Goal: Use online tool/utility: Utilize a website feature to perform a specific function

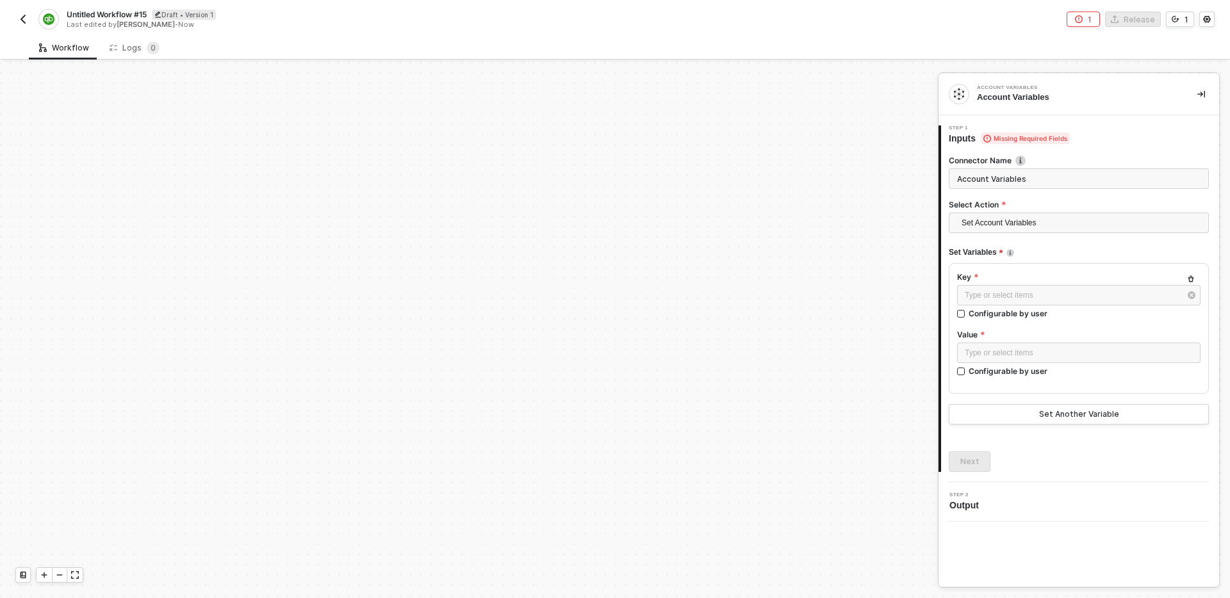
scroll to position [536, 0]
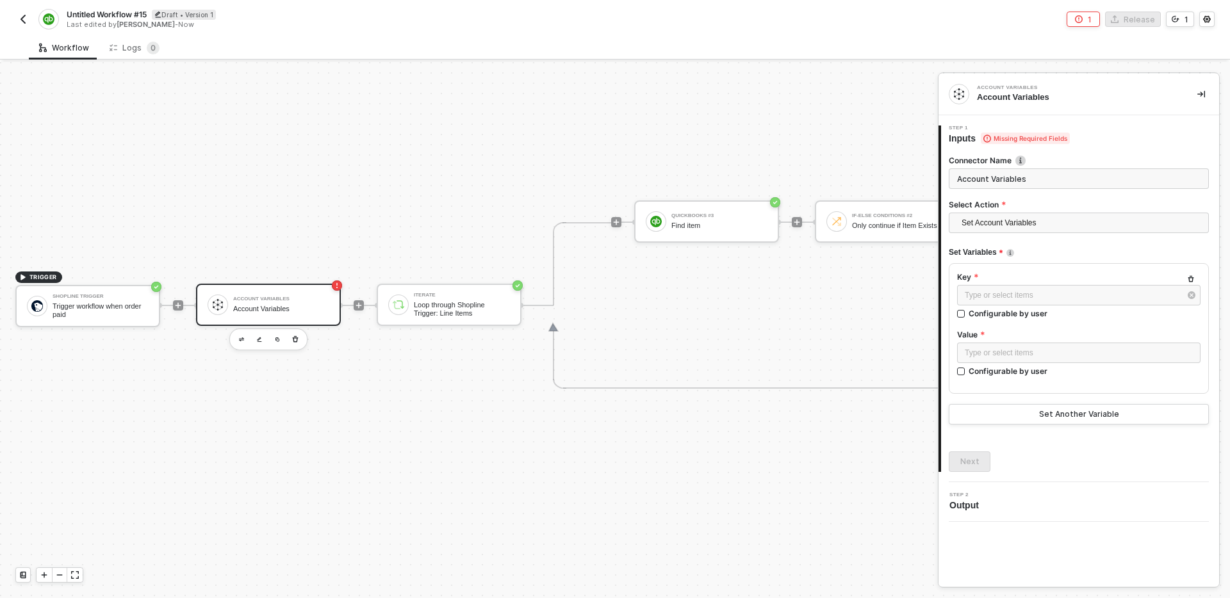
click at [288, 309] on div "Account Variables" at bounding box center [281, 309] width 96 height 8
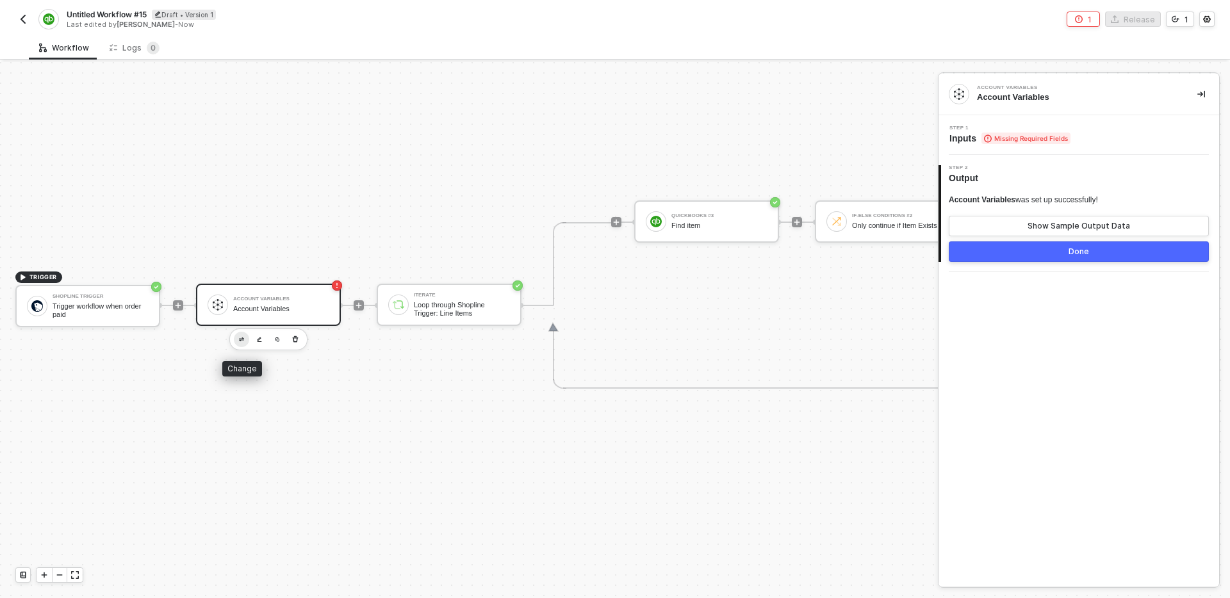
click at [238, 342] on button "button" at bounding box center [241, 339] width 15 height 15
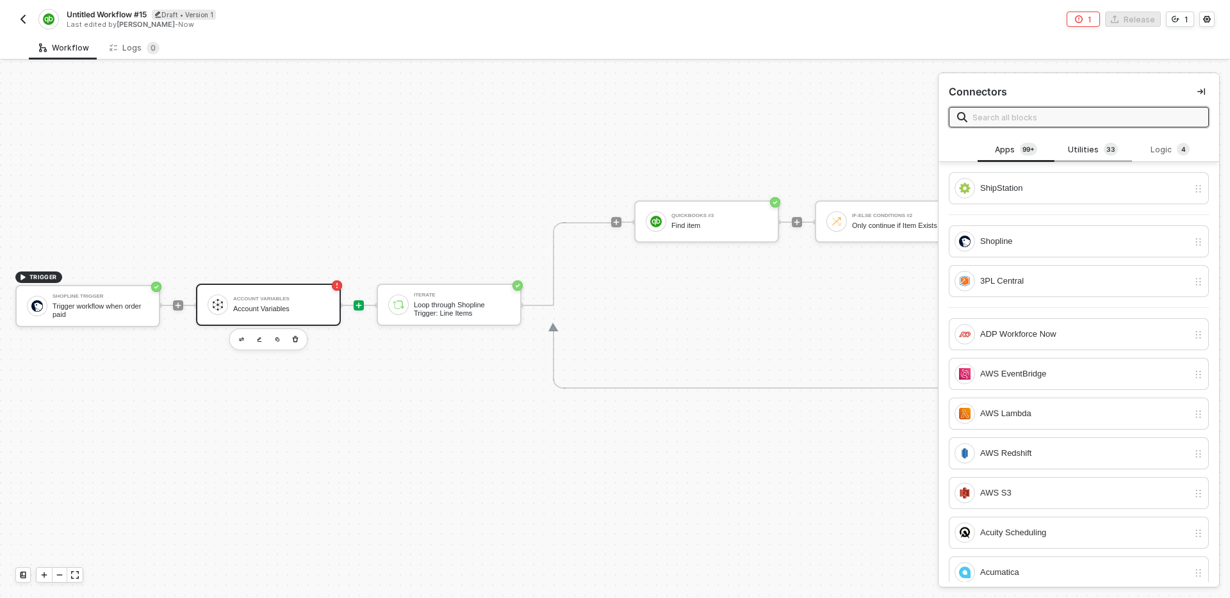
click at [1102, 146] on div "Utilities 3 3" at bounding box center [1093, 150] width 56 height 14
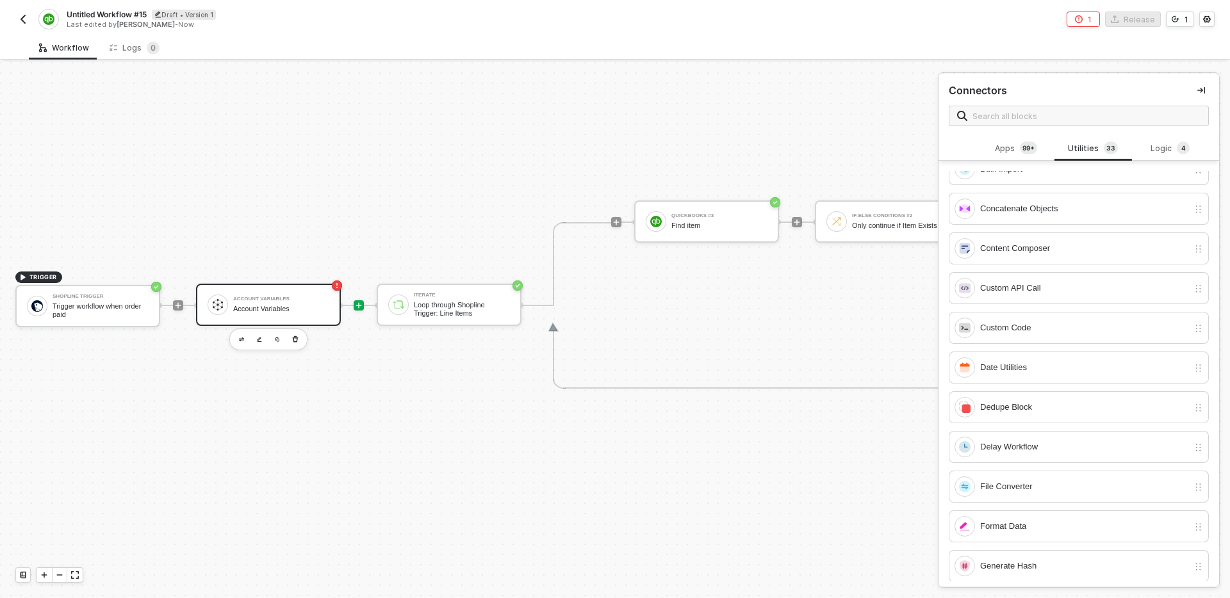
scroll to position [0, 0]
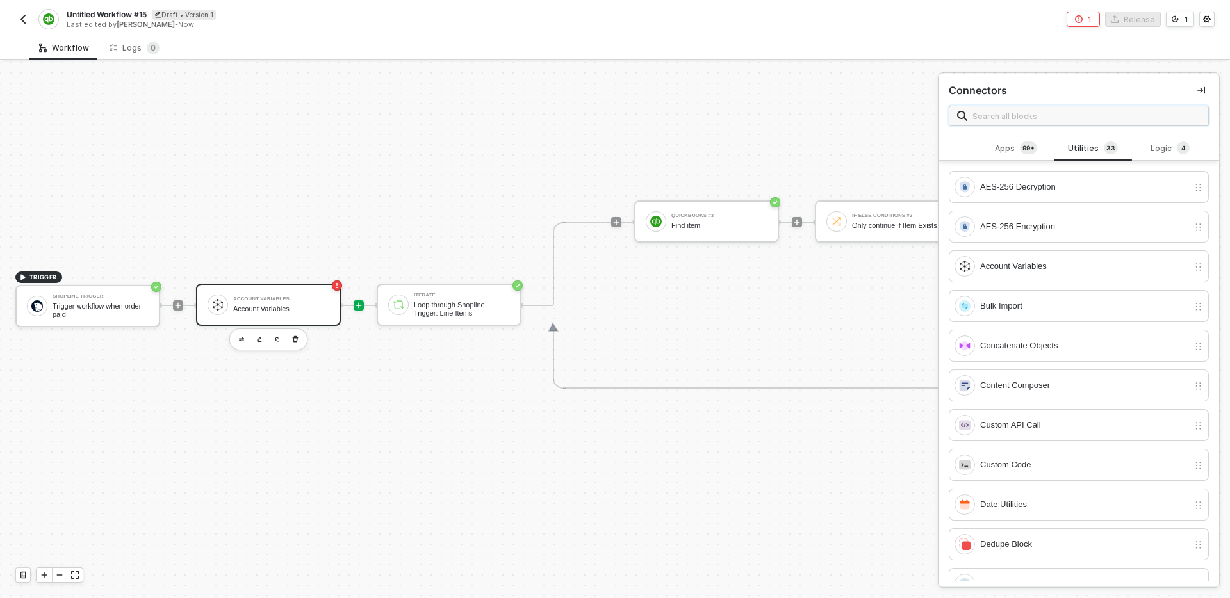
click at [1082, 116] on input "text" at bounding box center [1086, 116] width 228 height 14
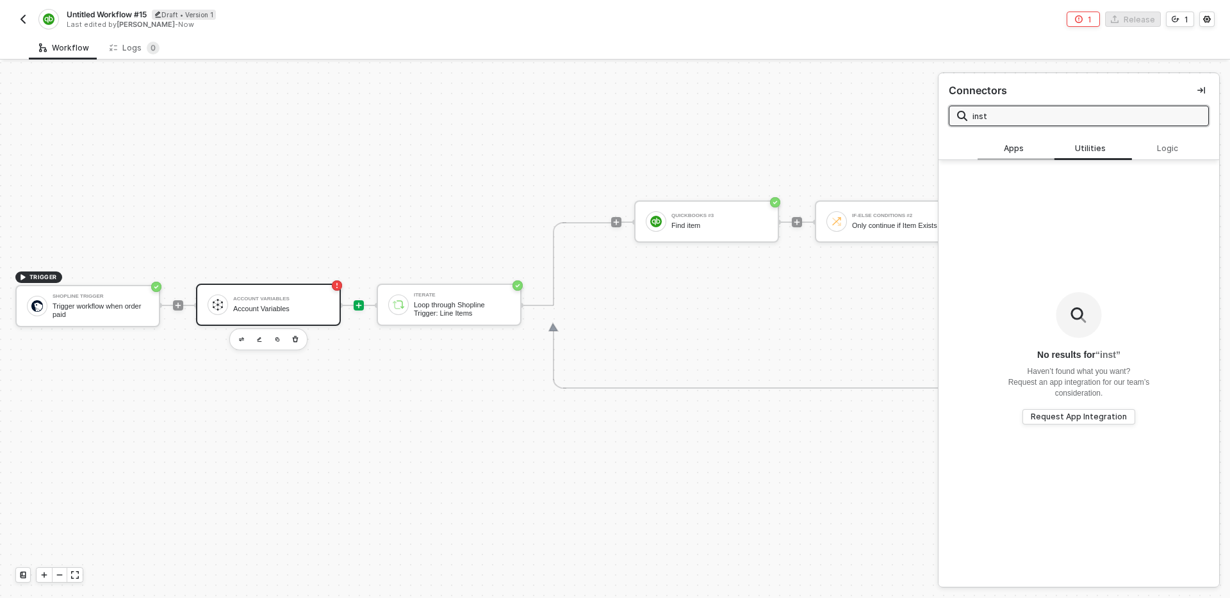
click at [1020, 156] on div "Apps" at bounding box center [1015, 148] width 77 height 24
click at [1015, 109] on input "inst" at bounding box center [1086, 116] width 228 height 14
click at [1020, 116] on input "inst" at bounding box center [1086, 116] width 228 height 14
type input "installation"
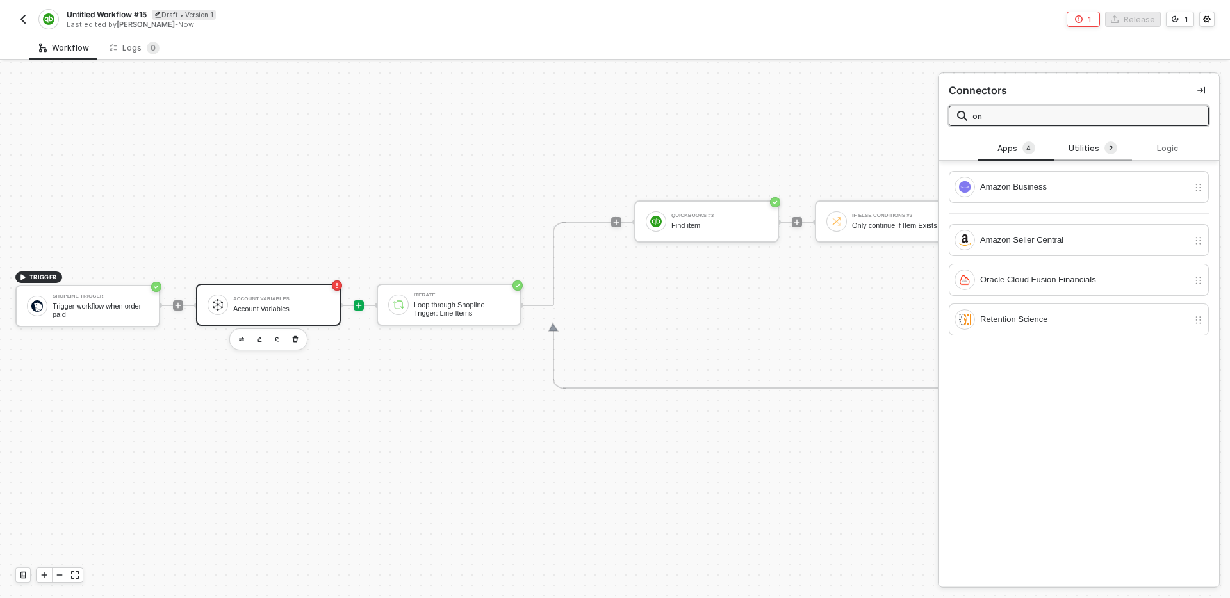
click at [1077, 142] on div "Utilities 2" at bounding box center [1093, 149] width 56 height 14
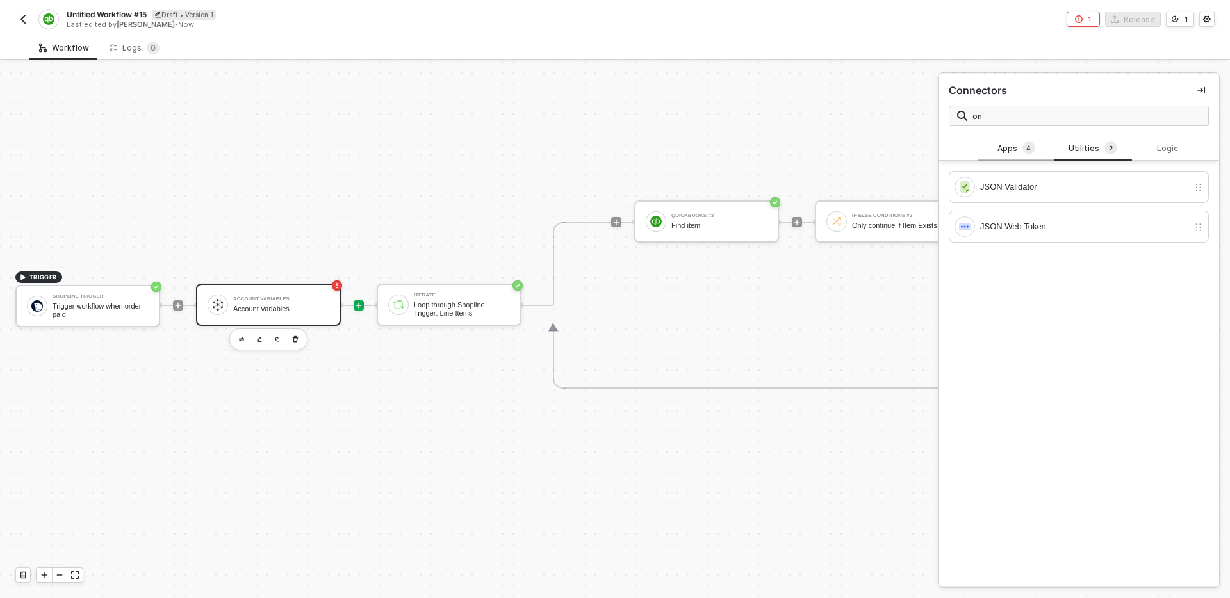
click at [1028, 149] on span "4" at bounding box center [1028, 148] width 4 height 10
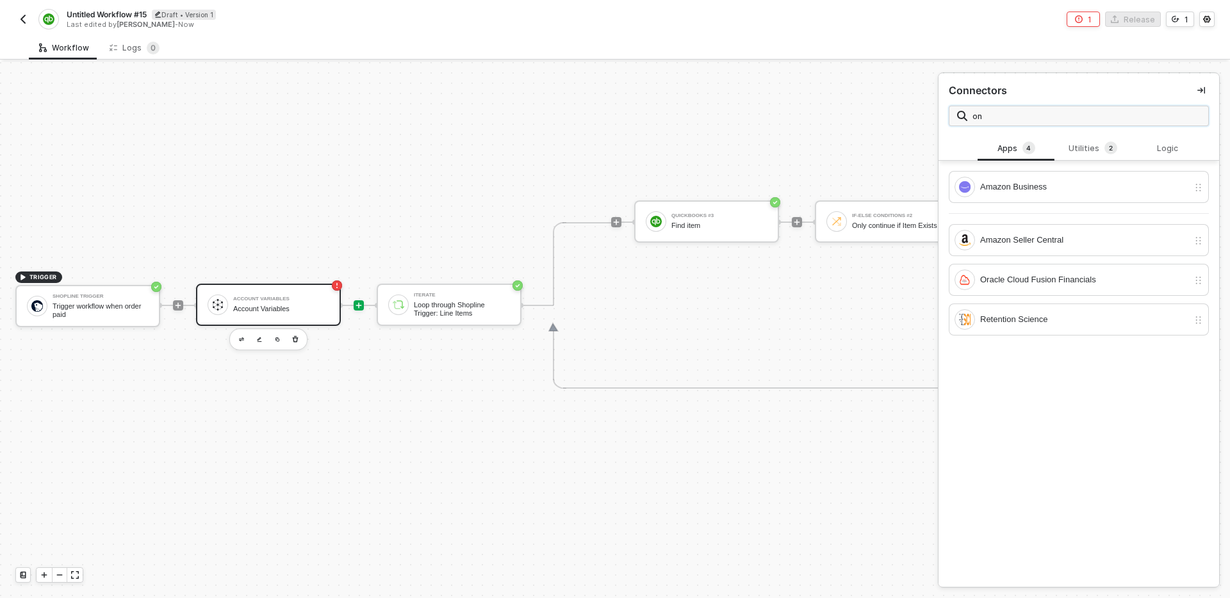
click at [1024, 115] on input "on" at bounding box center [1086, 116] width 228 height 14
type input "o"
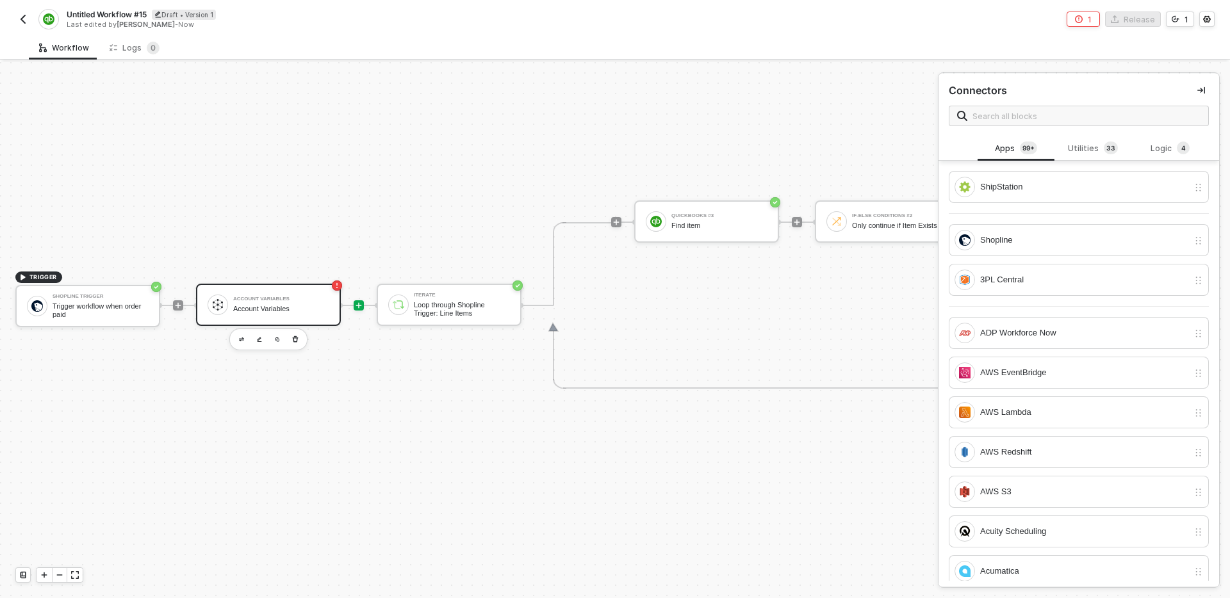
click at [1015, 129] on div "Connectors" at bounding box center [1078, 104] width 281 height 64
click at [856, 155] on div "QuickBooks #3 Find item If-Else Conditions #2 Only continue if Item Exists TRUE…" at bounding box center [885, 222] width 502 height 167
click at [601, 464] on div "TRIGGER Shopline Trigger Trigger workflow when order paid Account Variables Acc…" at bounding box center [959, 305] width 1919 height 1559
click at [75, 289] on div "Shopline Trigger Trigger workflow when order paid" at bounding box center [87, 306] width 145 height 42
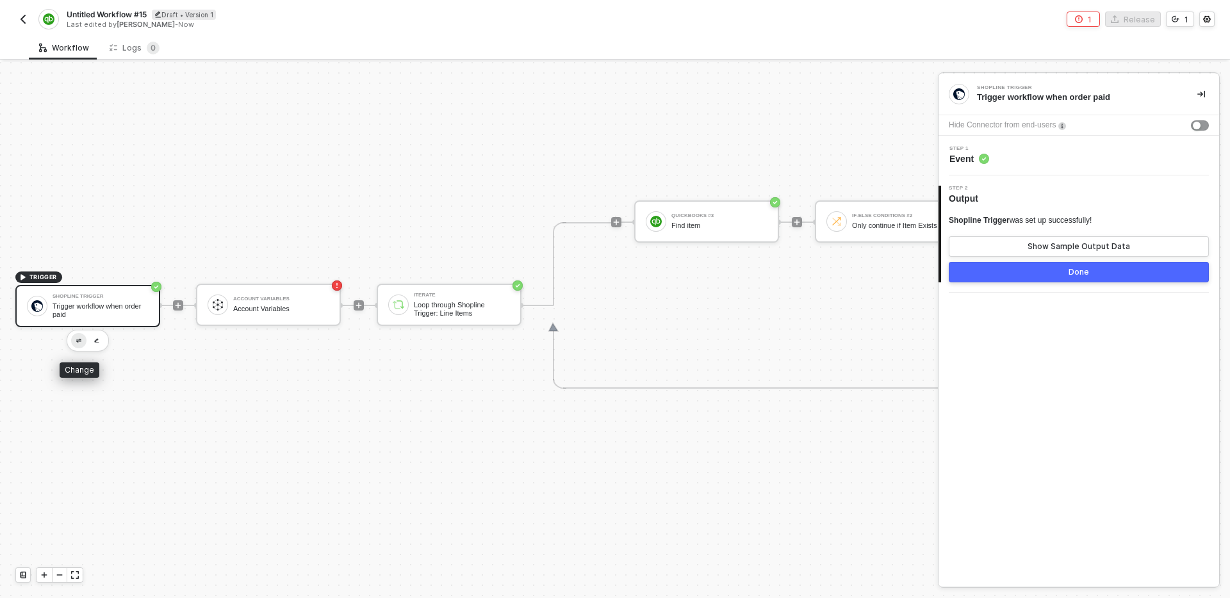
click at [79, 340] on img "button" at bounding box center [78, 341] width 5 height 4
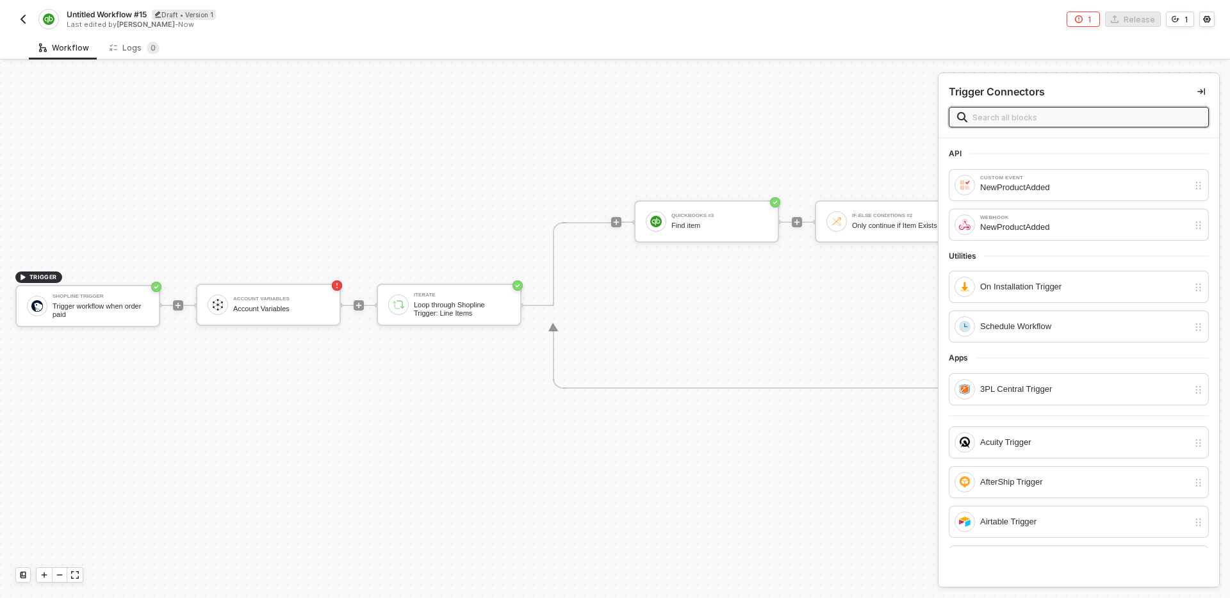
click at [1057, 120] on input "text" at bounding box center [1086, 117] width 228 height 14
click at [1195, 95] on button "button" at bounding box center [1200, 91] width 15 height 15
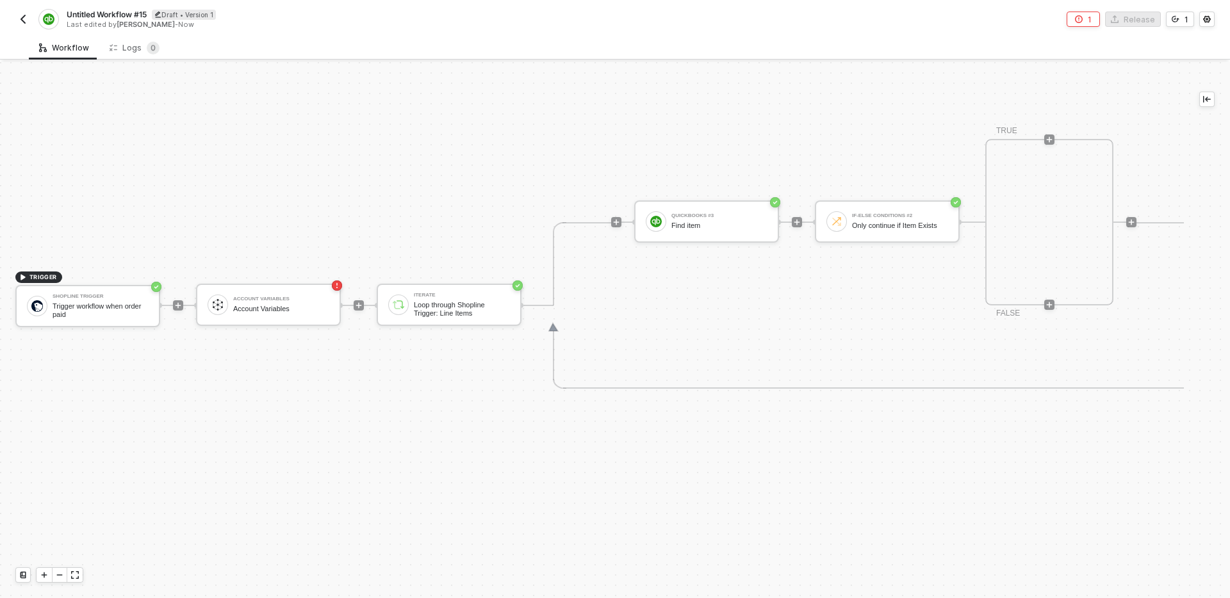
click at [925, 110] on div "TRIGGER Shopline Trigger Trigger workflow when order paid Account Variables Acc…" at bounding box center [959, 305] width 1919 height 1559
click at [284, 316] on div "Account Variables Account Variables" at bounding box center [281, 305] width 96 height 24
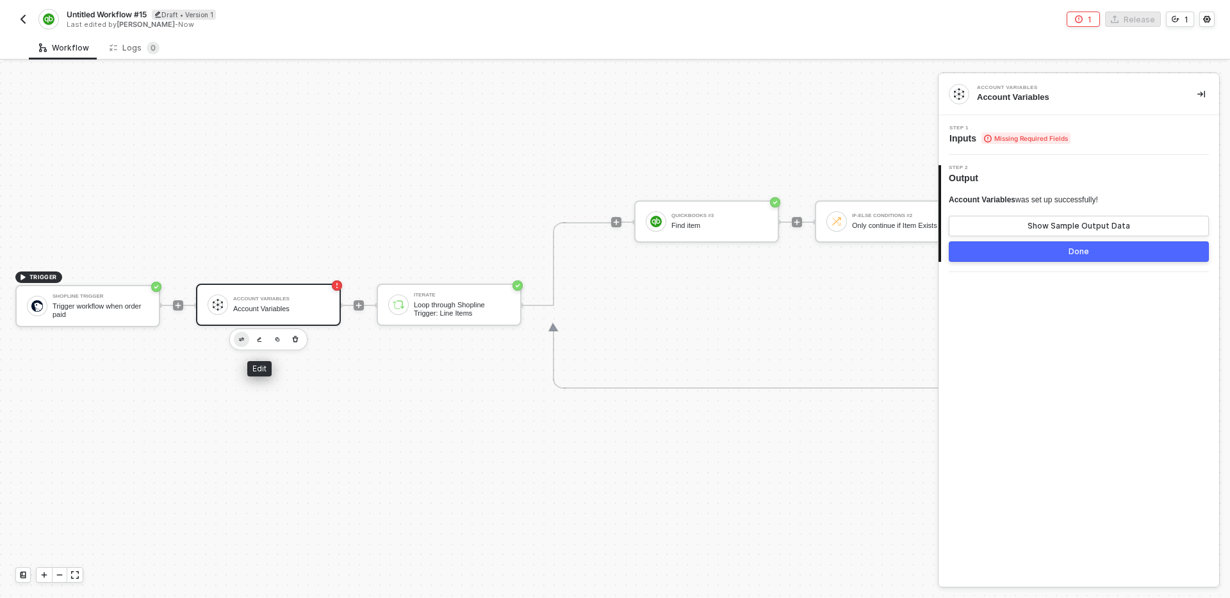
click at [240, 340] on img "button" at bounding box center [241, 340] width 5 height 4
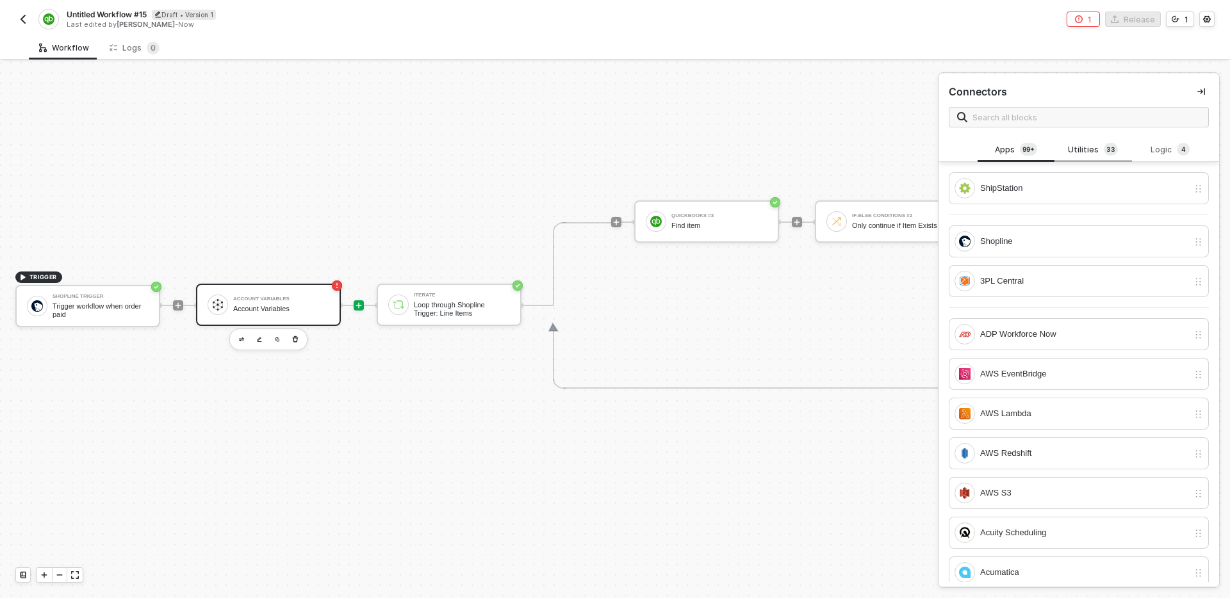
click at [1083, 150] on div "Utilities 3 3" at bounding box center [1093, 150] width 56 height 14
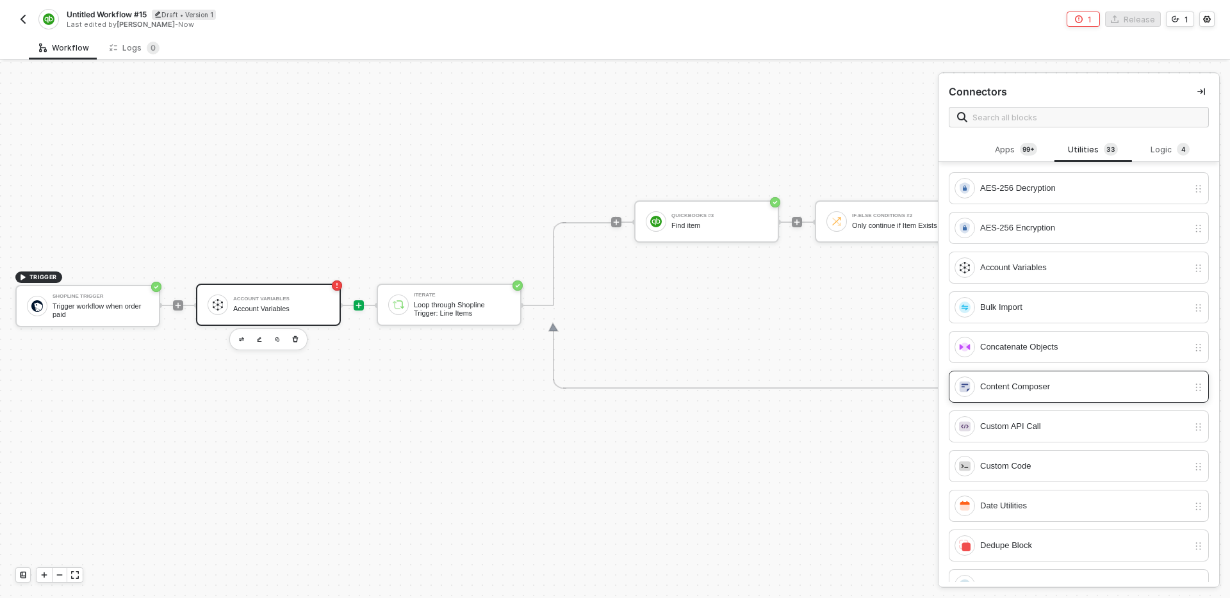
scroll to position [901, 0]
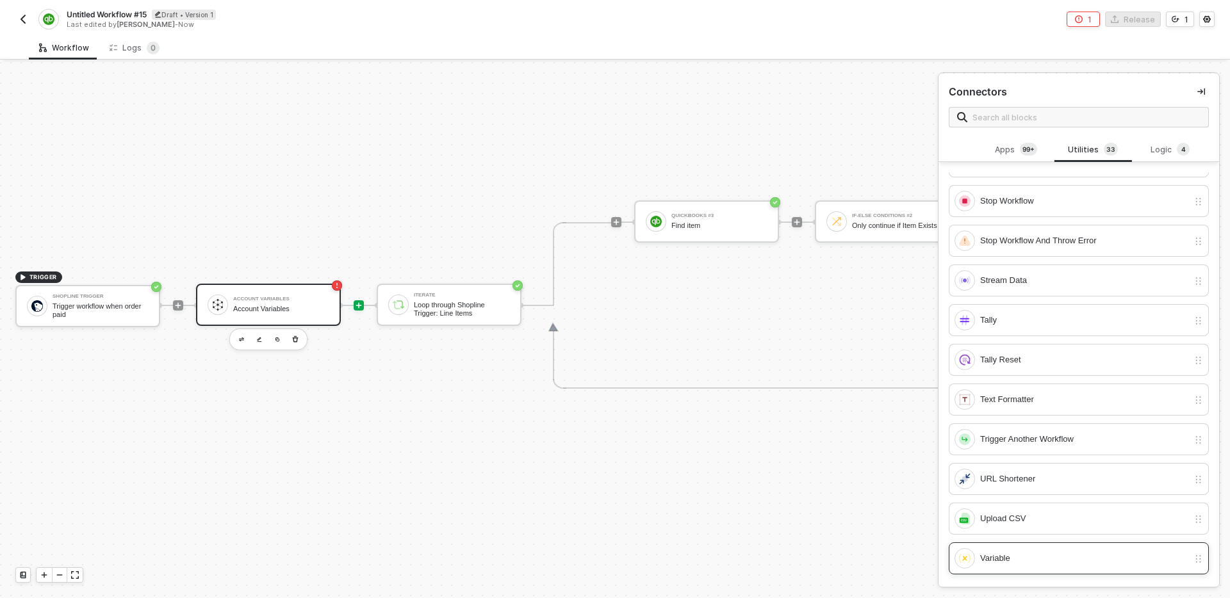
click at [1020, 560] on div "Variable" at bounding box center [1084, 558] width 208 height 14
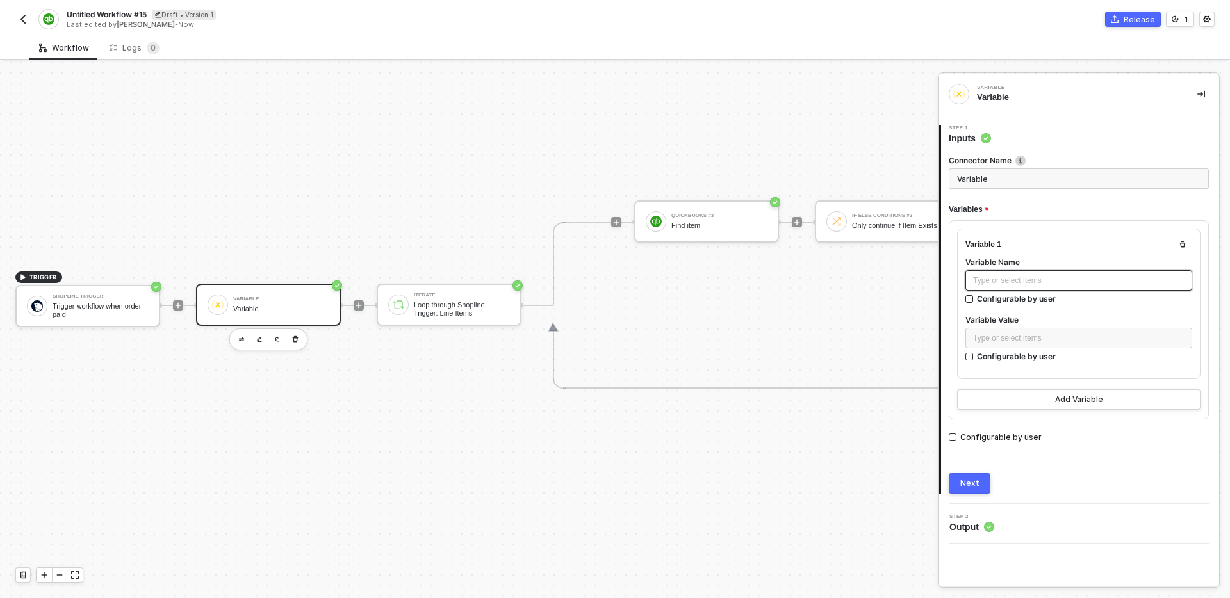
click at [1043, 275] on div "Type or select items ﻿" at bounding box center [1078, 281] width 211 height 12
click at [1056, 277] on div "Type or select items ﻿" at bounding box center [1078, 281] width 211 height 12
click at [1082, 335] on div "Type or select items ﻿" at bounding box center [1078, 338] width 211 height 12
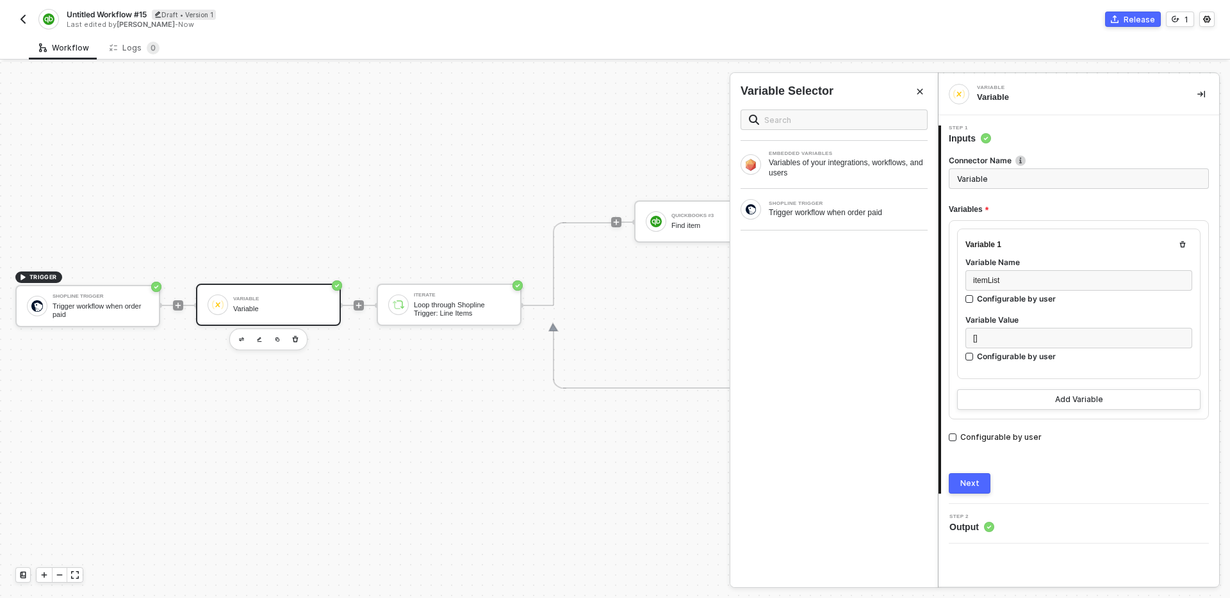
click at [974, 474] on button "Next" at bounding box center [970, 483] width 42 height 20
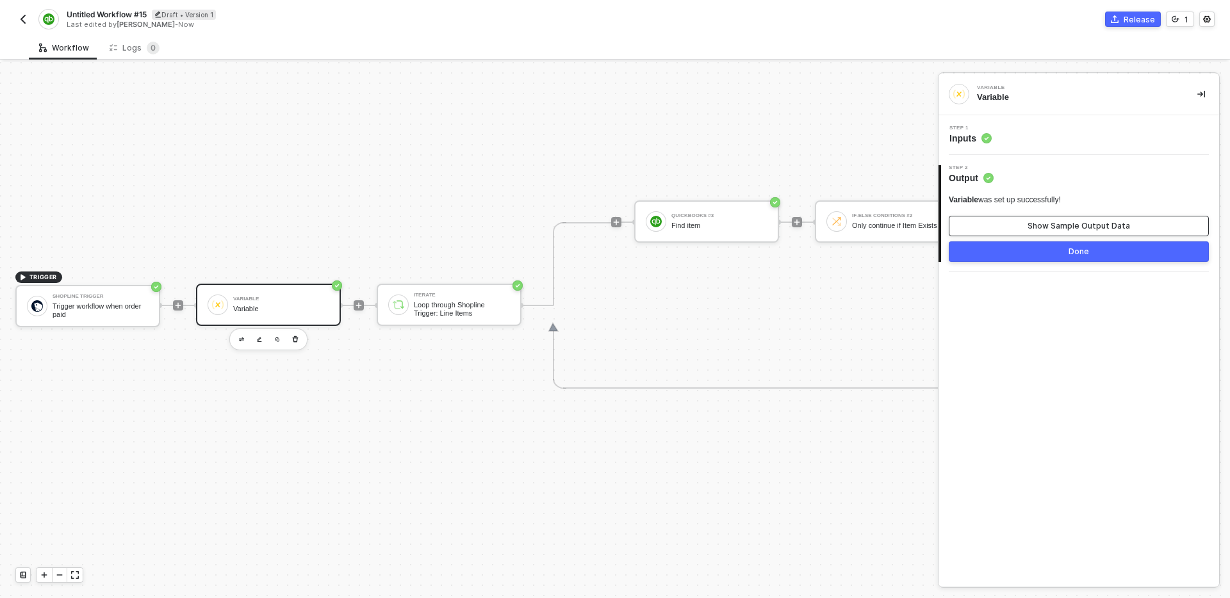
click at [1072, 235] on button "Show Sample Output Data" at bounding box center [1079, 226] width 260 height 20
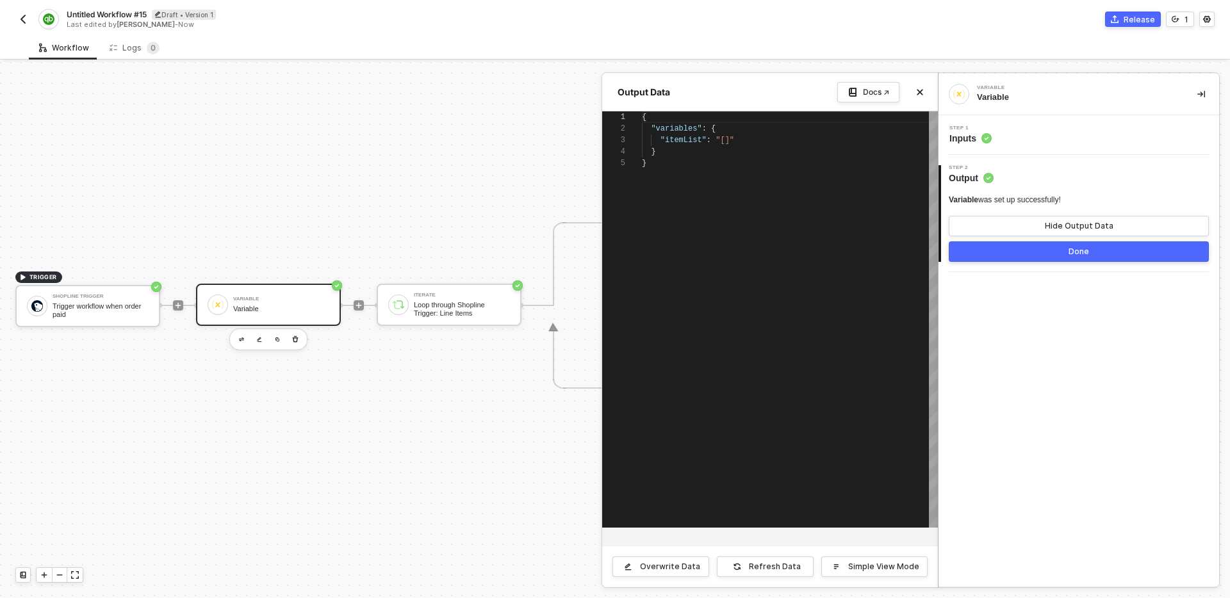
scroll to position [46, 0]
click at [922, 90] on icon "icon-close" at bounding box center [920, 93] width 6 height 6
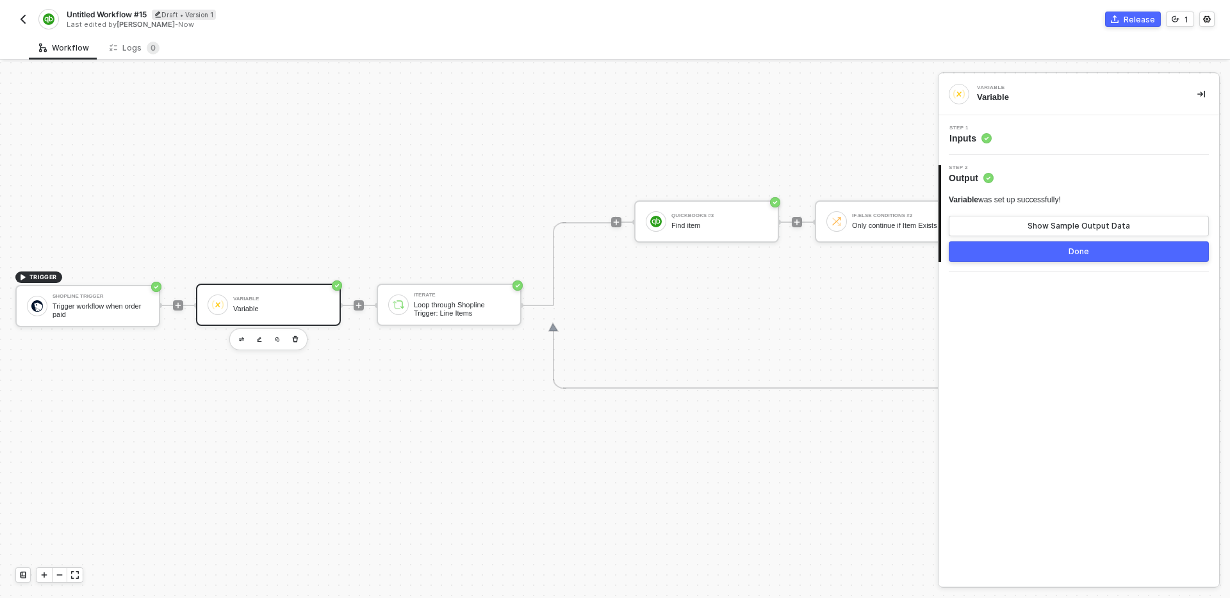
click at [716, 288] on div "QuickBooks #3 Find item If-Else Conditions #2 Only continue if Item Exists TRUE…" at bounding box center [885, 222] width 502 height 167
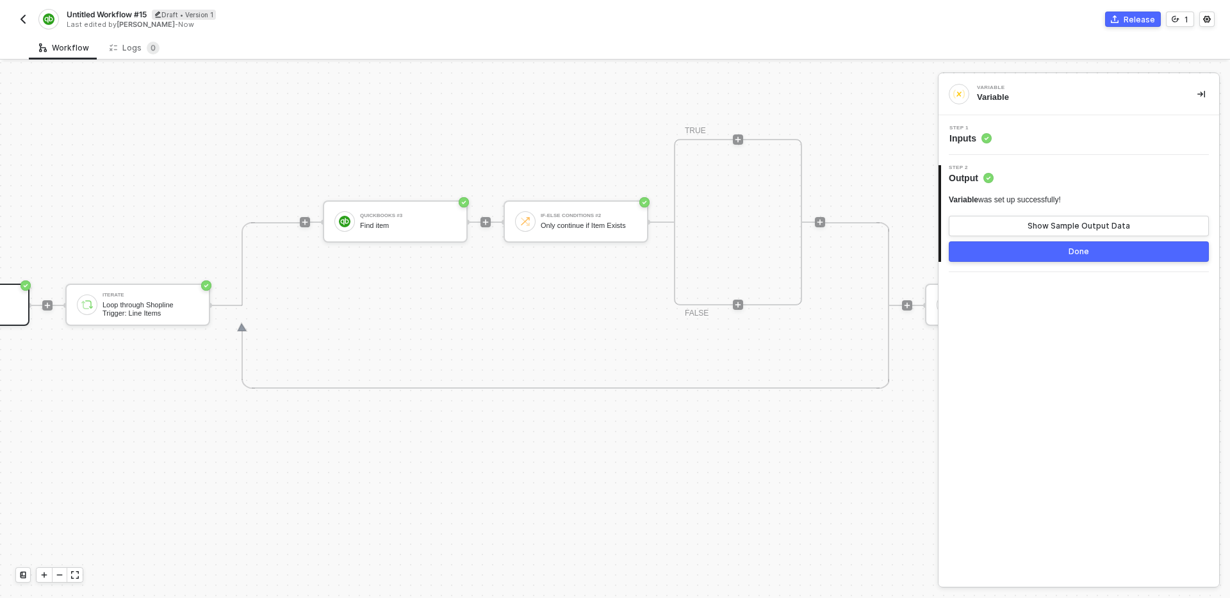
scroll to position [536, 353]
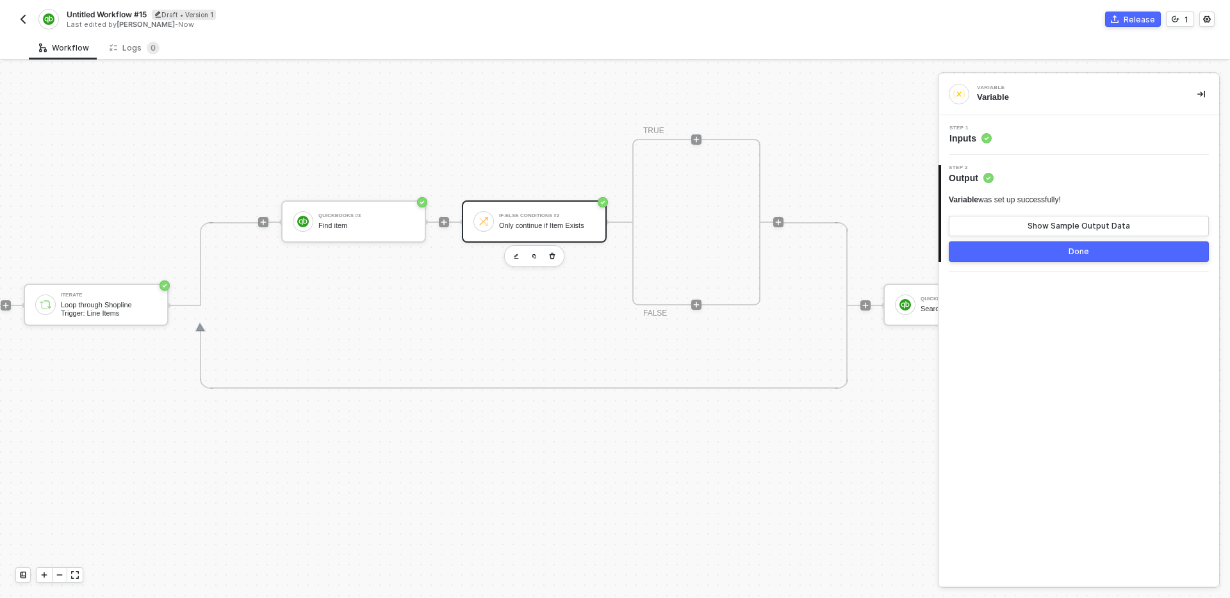
click at [541, 222] on div "Only continue if Item Exists" at bounding box center [547, 226] width 96 height 8
click at [1037, 137] on div "Step 1 Inputs" at bounding box center [1080, 135] width 277 height 19
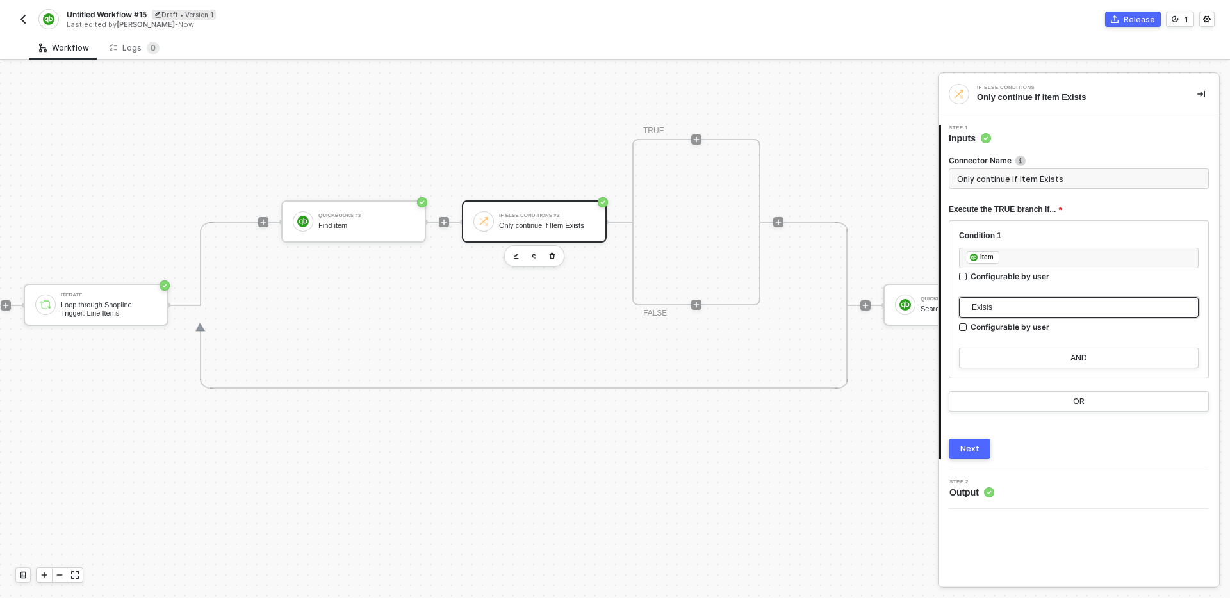
click at [1037, 306] on span "Exists" at bounding box center [1081, 307] width 219 height 19
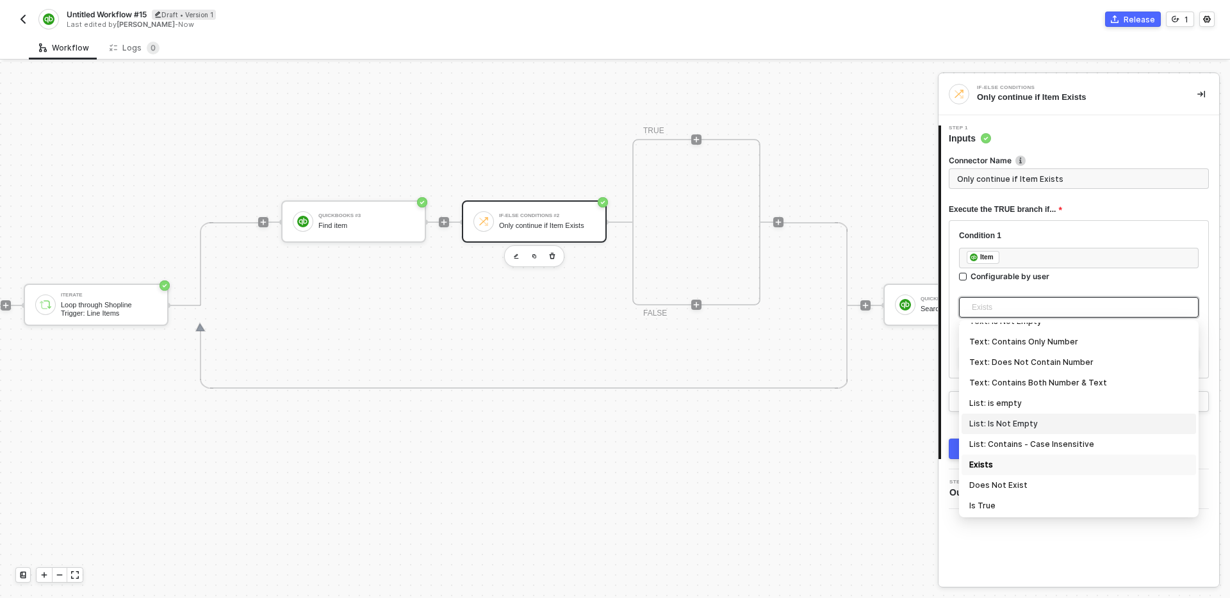
scroll to position [423, 0]
click at [1030, 485] on div "Does Not Exist" at bounding box center [1078, 484] width 219 height 14
type input "Only continue if Item Does Not Exist"
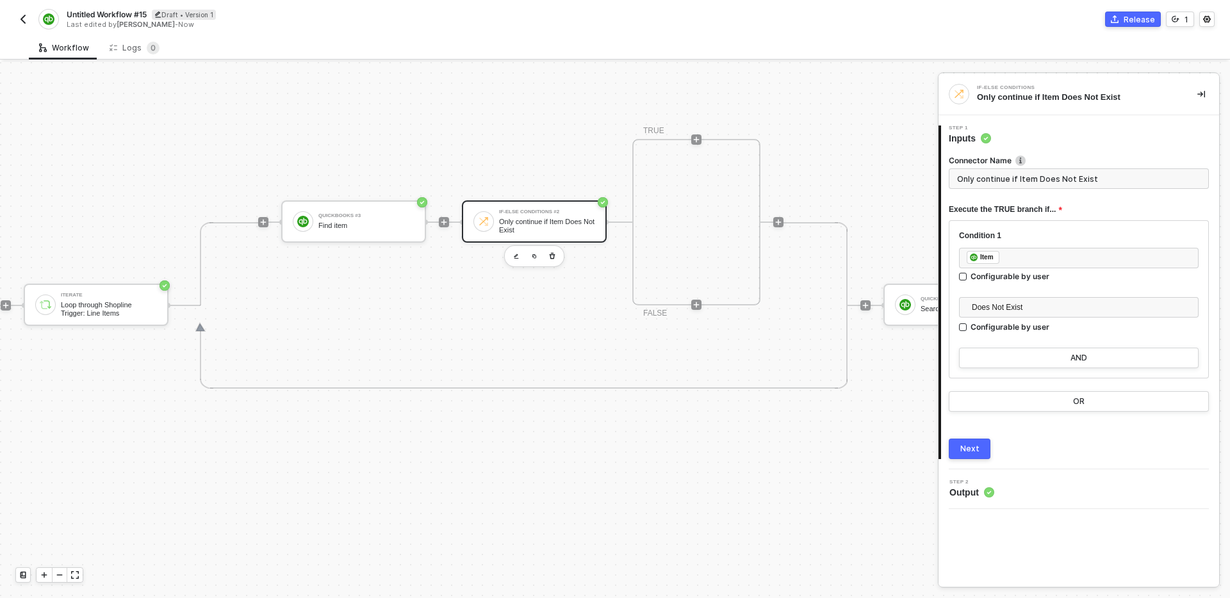
click at [695, 146] on div "TRUE FALSE" at bounding box center [696, 222] width 128 height 167
click at [694, 140] on icon "icon-play" at bounding box center [697, 140] width 6 height 6
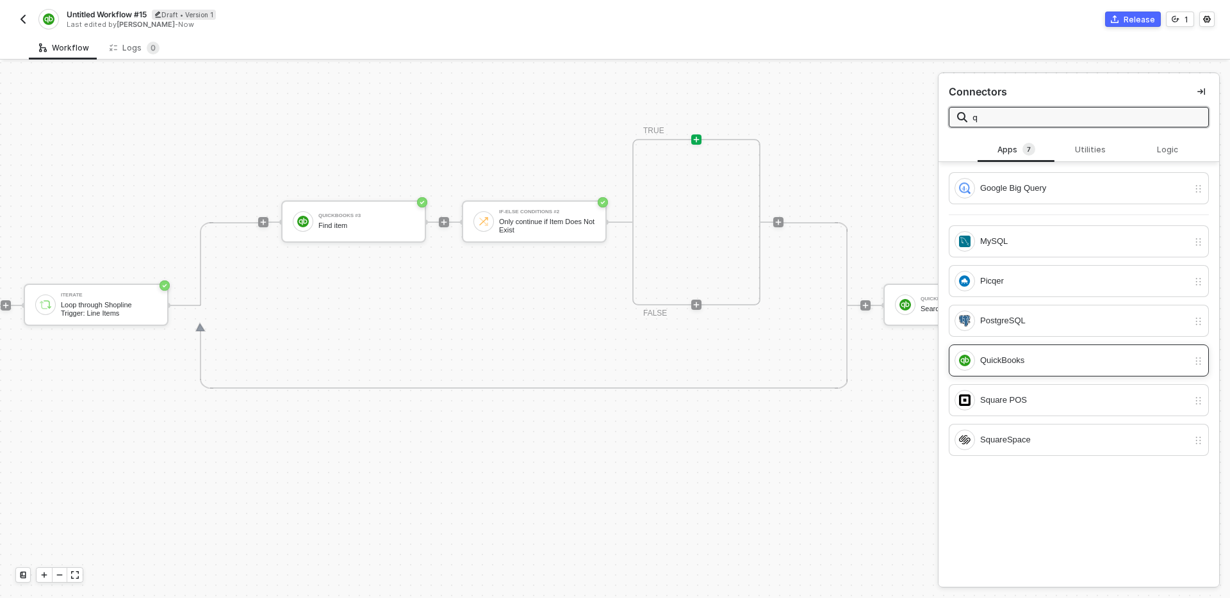
type input "q"
click at [1038, 363] on div "QuickBooks" at bounding box center [1084, 361] width 208 height 14
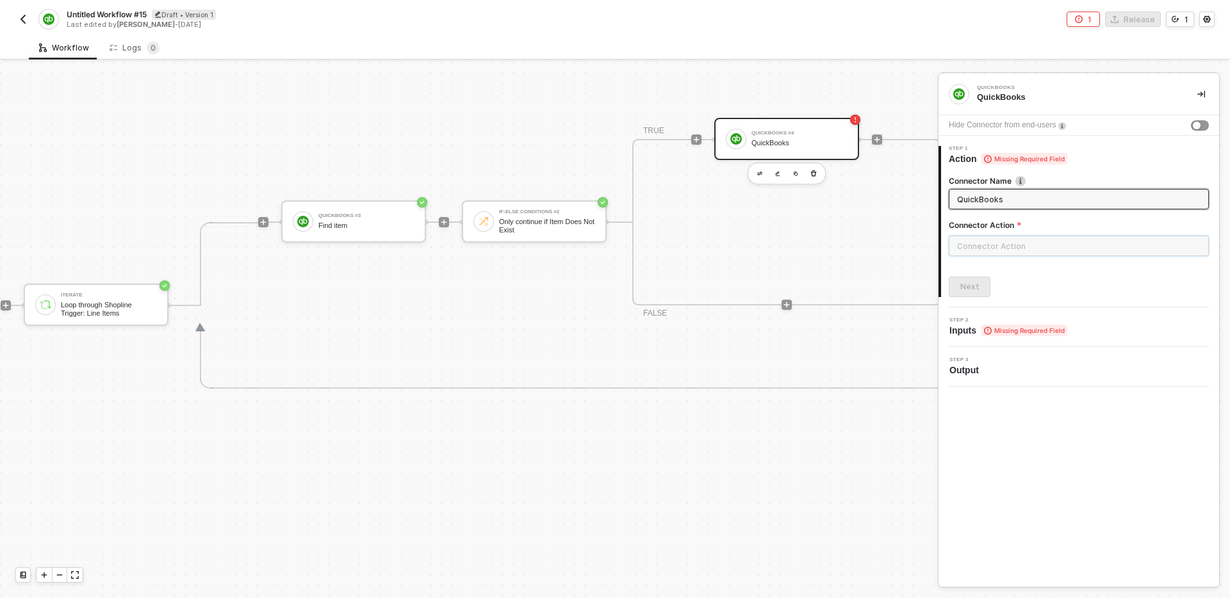
click at [1033, 244] on input "text" at bounding box center [1079, 246] width 260 height 20
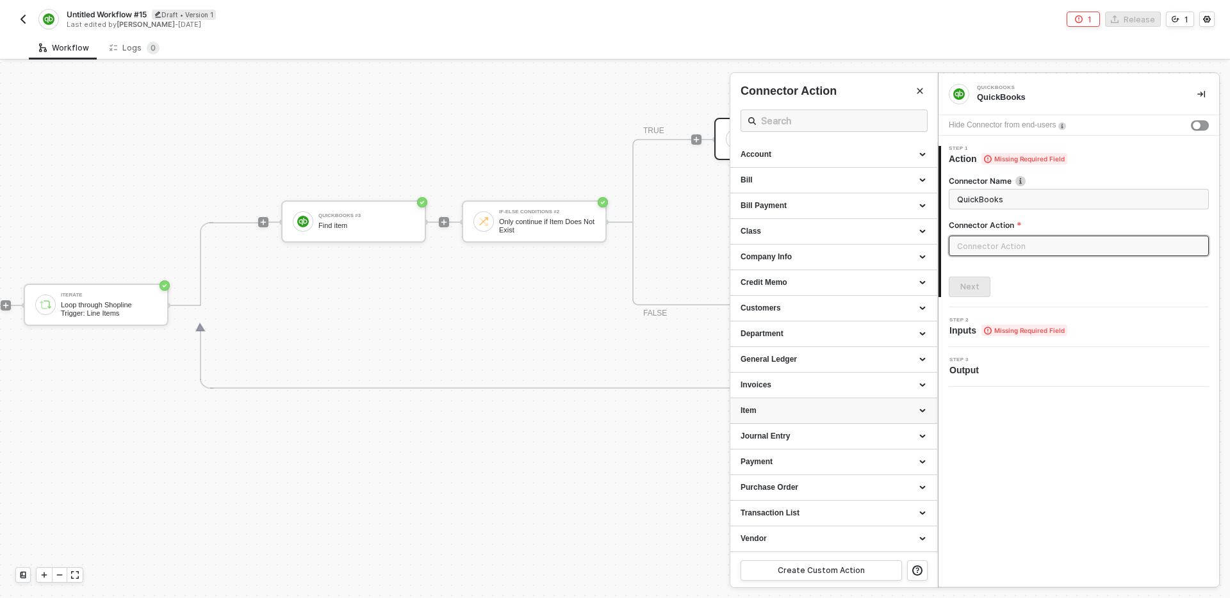
click at [798, 411] on div "Item" at bounding box center [833, 410] width 186 height 11
click at [824, 439] on div "Create an Item" at bounding box center [833, 435] width 186 height 11
type input "Creates a new Item"
type input "Item - Create an Item"
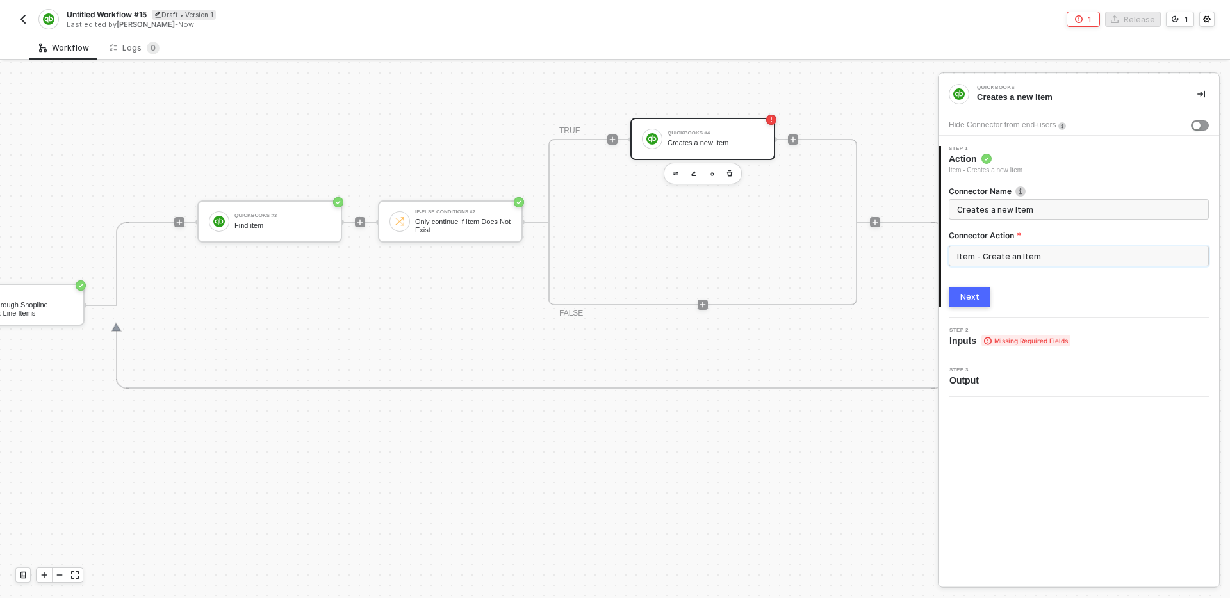
scroll to position [536, 435]
click at [977, 300] on div "Next" at bounding box center [969, 297] width 19 height 10
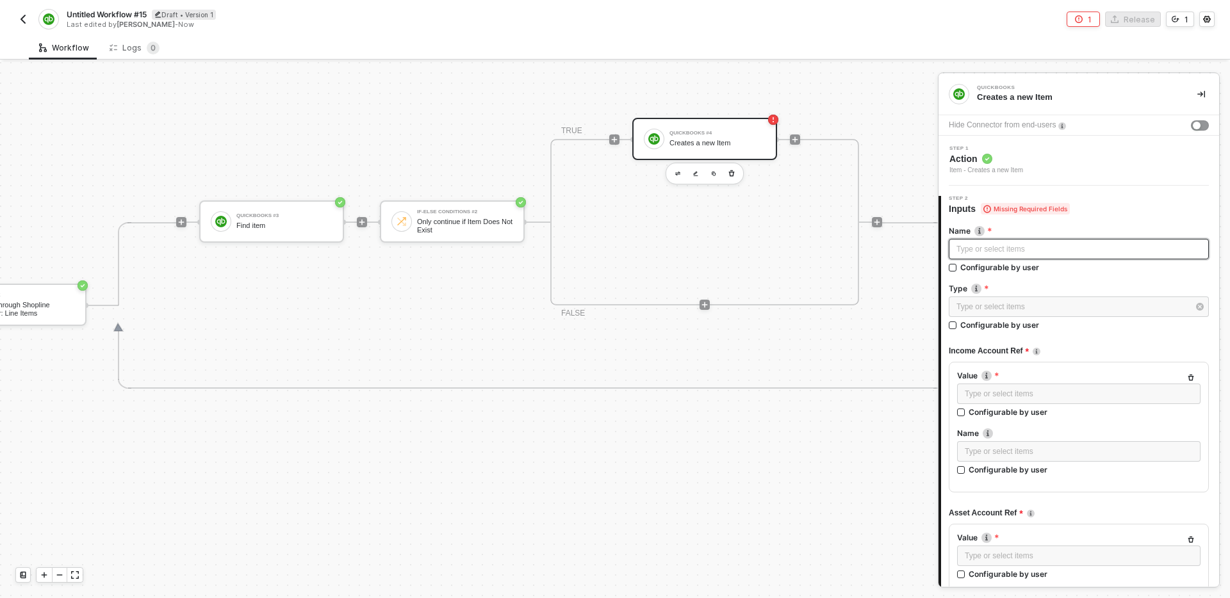
click at [1038, 254] on div "Type or select items ﻿" at bounding box center [1078, 249] width 245 height 12
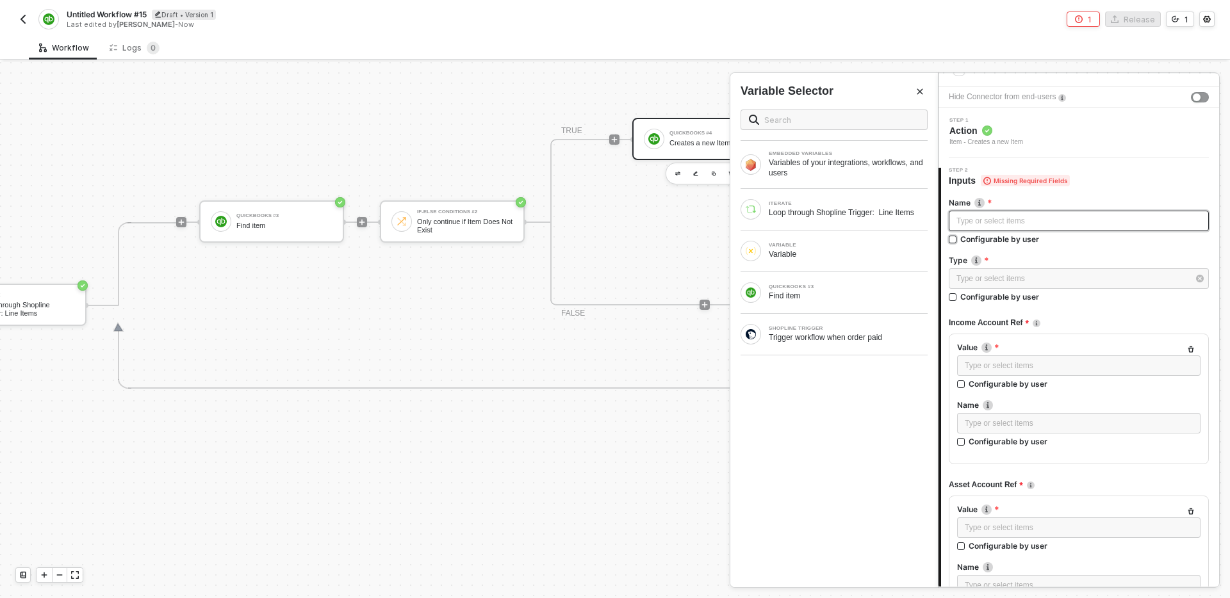
scroll to position [42, 0]
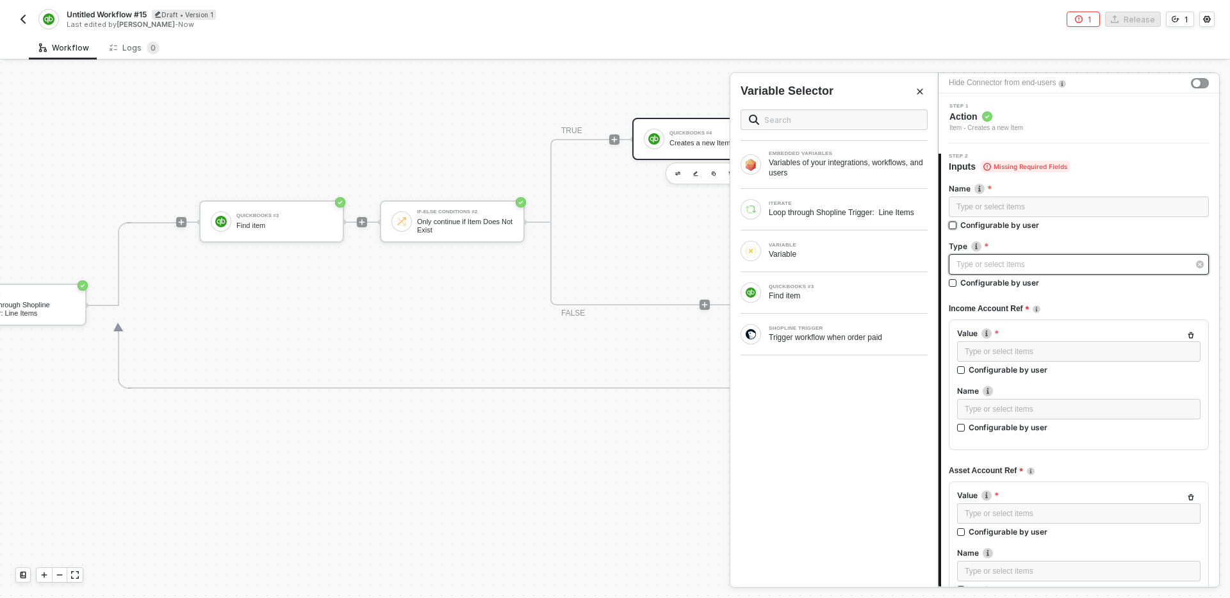
click at [1061, 268] on div "Type or select items ﻿" at bounding box center [1072, 265] width 232 height 12
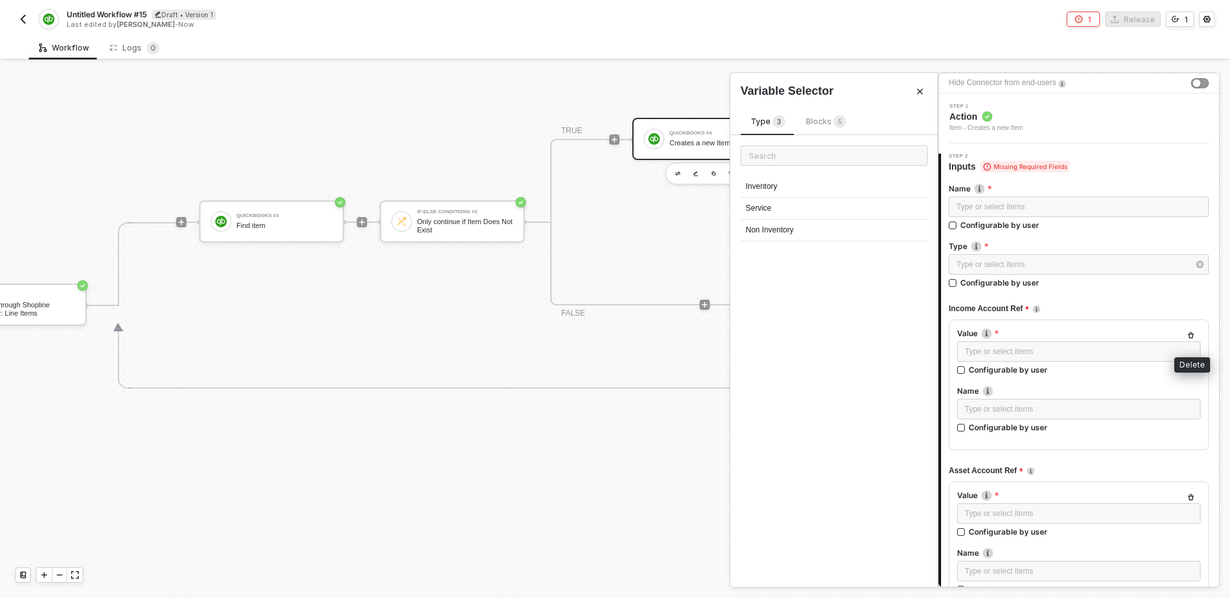
click at [1188, 331] on button "button" at bounding box center [1190, 335] width 15 height 15
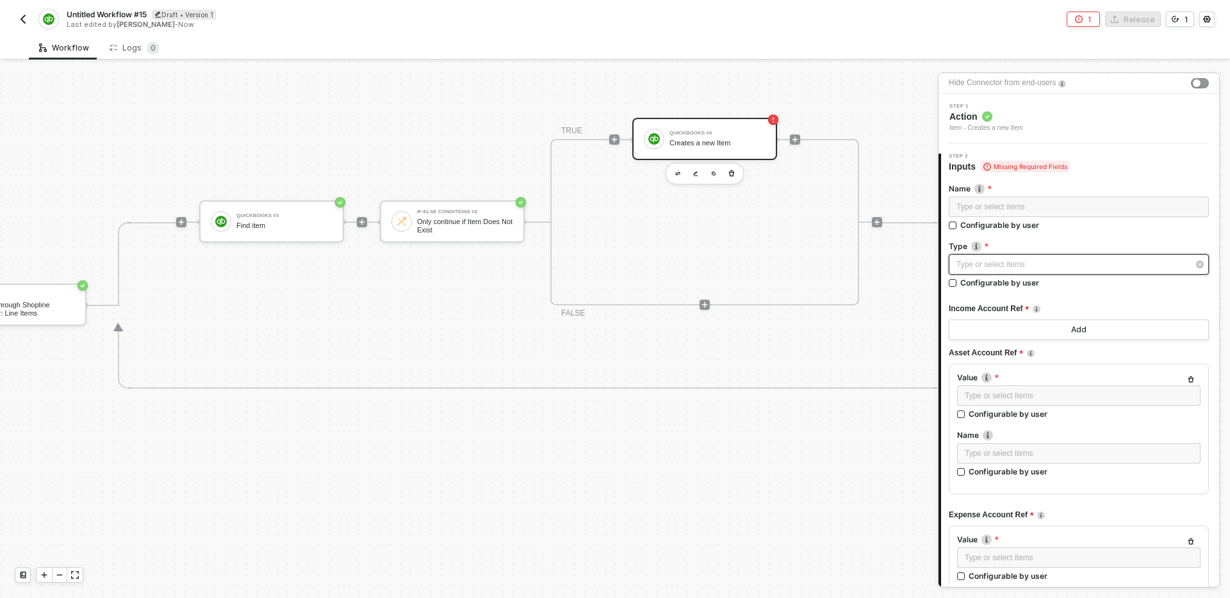
click at [1013, 268] on div "Type or select items ﻿" at bounding box center [1072, 265] width 232 height 12
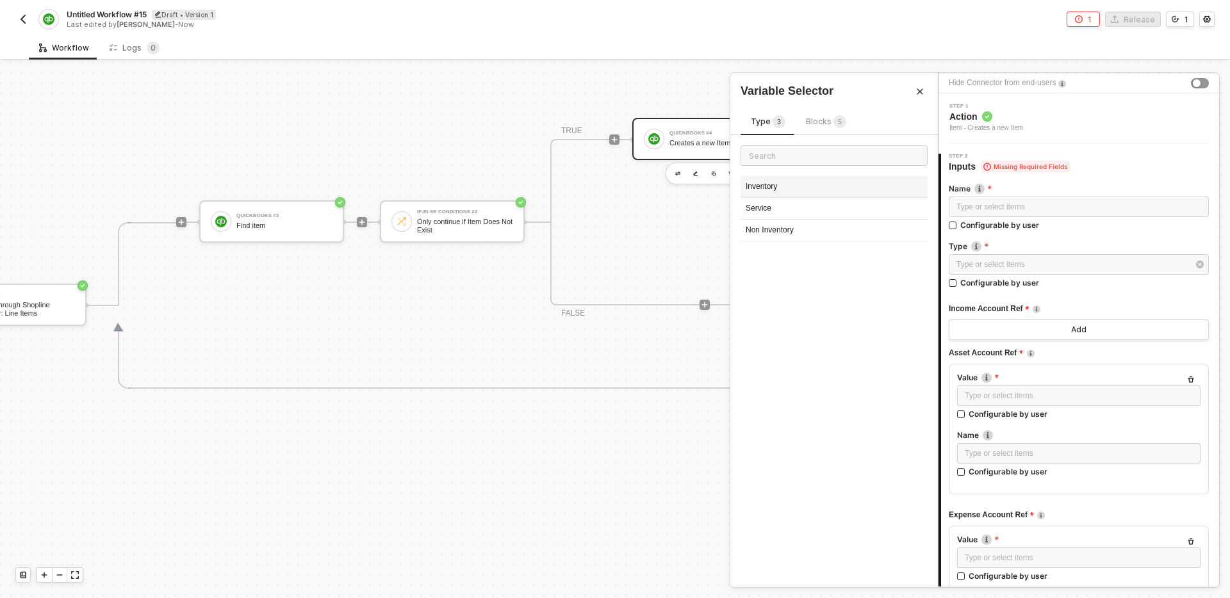
click at [827, 190] on div "Inventory" at bounding box center [833, 187] width 187 height 22
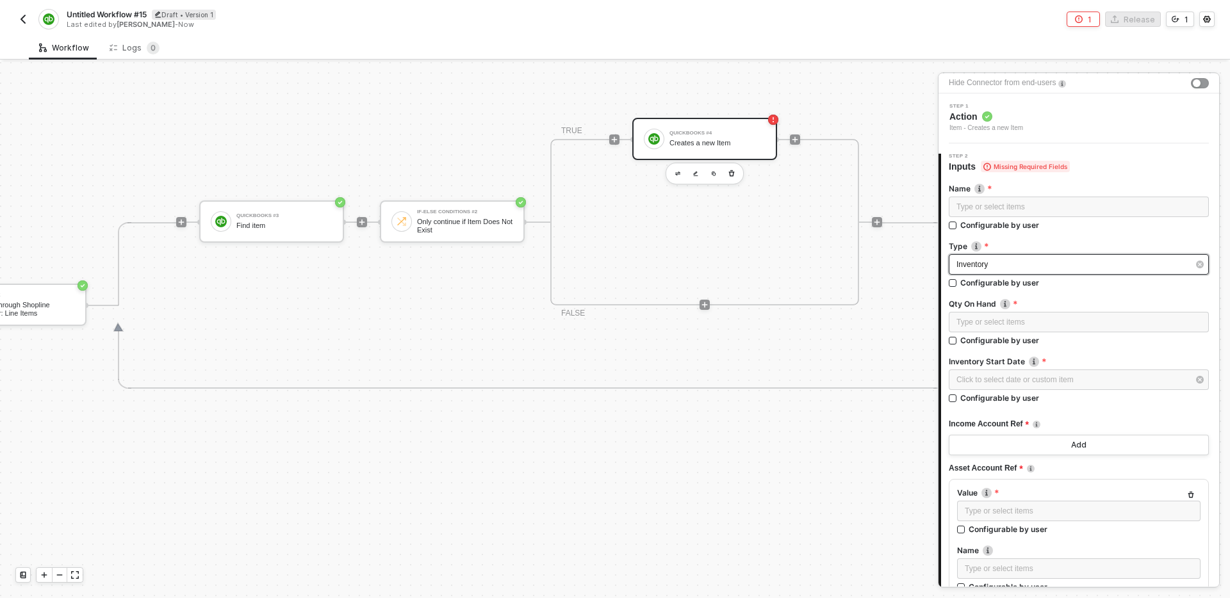
click at [1070, 267] on div "Inventory" at bounding box center [1072, 265] width 232 height 12
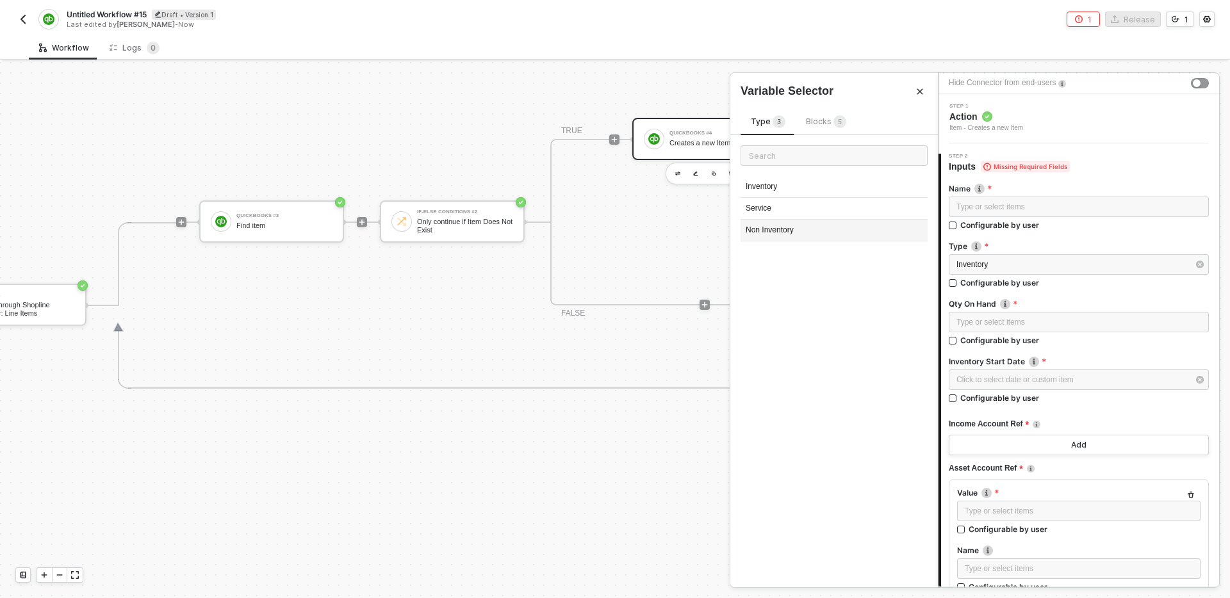
click at [808, 229] on div "Non Inventory" at bounding box center [833, 231] width 187 height 22
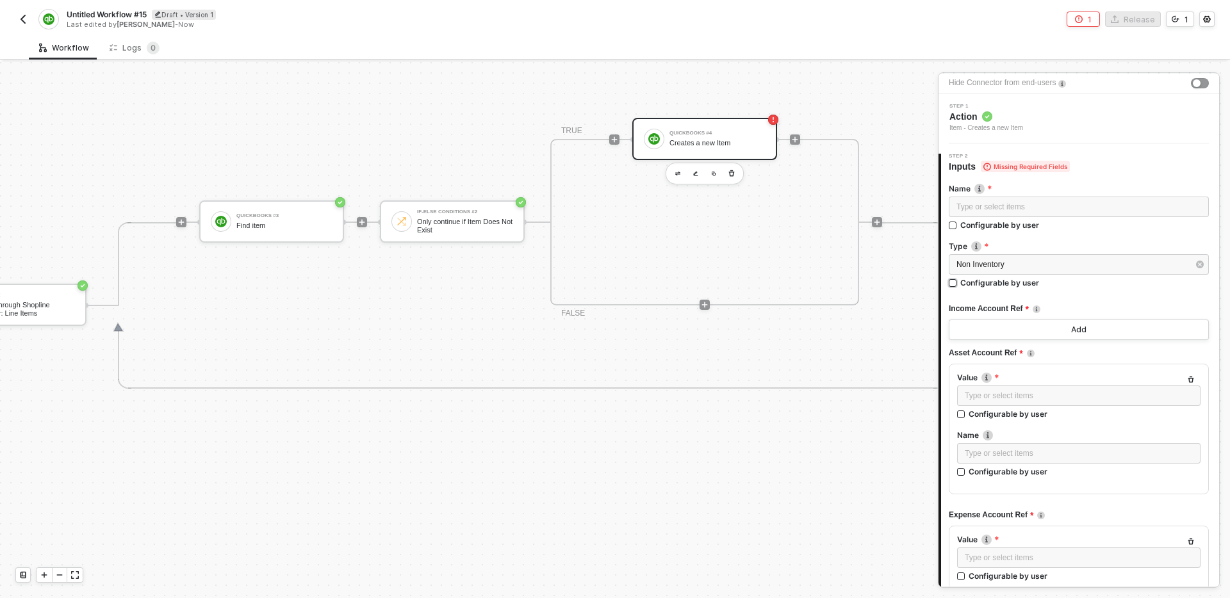
click at [1066, 231] on label "Configurable by user" at bounding box center [1079, 225] width 260 height 11
click at [958, 279] on input "Configurable by user" at bounding box center [953, 283] width 9 height 9
click at [1058, 289] on label "Configurable by user" at bounding box center [1079, 284] width 260 height 11
click at [958, 289] on input "Configurable by user" at bounding box center [953, 285] width 9 height 9
checkbox input "false"
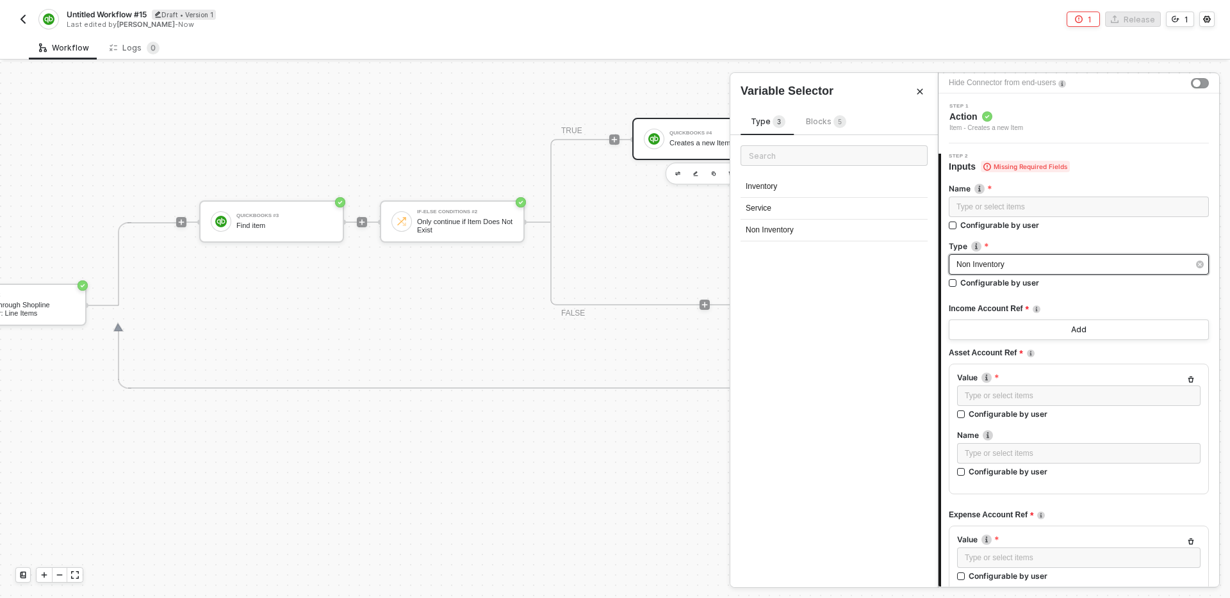
click at [1038, 268] on div "Non Inventory" at bounding box center [1072, 265] width 232 height 12
click at [844, 211] on div "Service" at bounding box center [833, 209] width 187 height 22
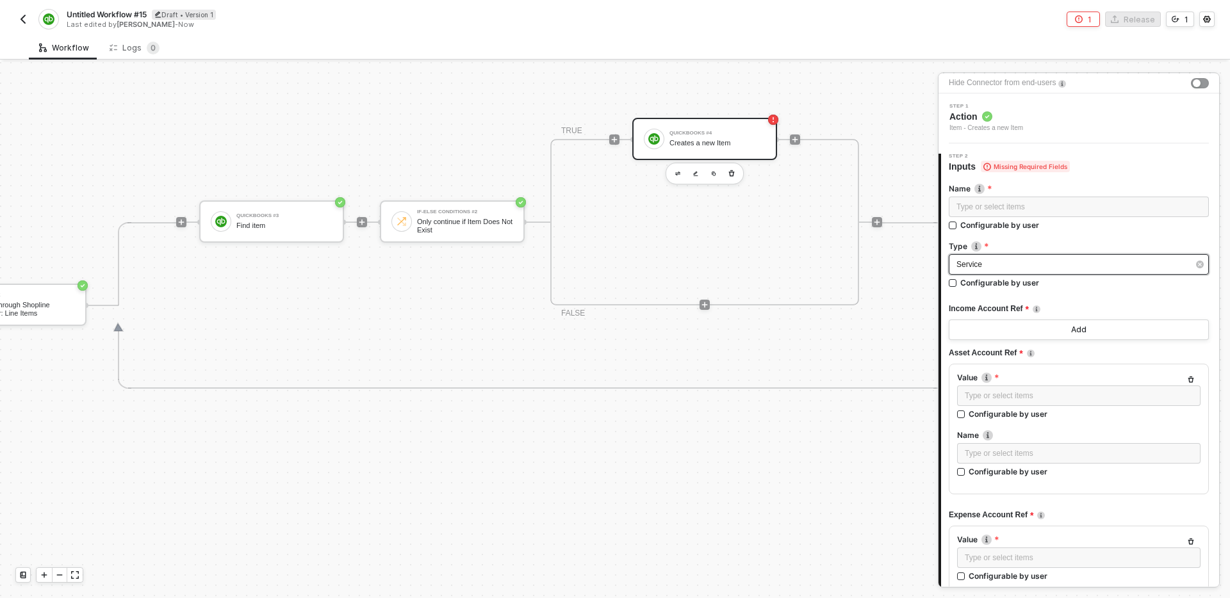
click at [1051, 261] on div "Service" at bounding box center [1072, 265] width 232 height 12
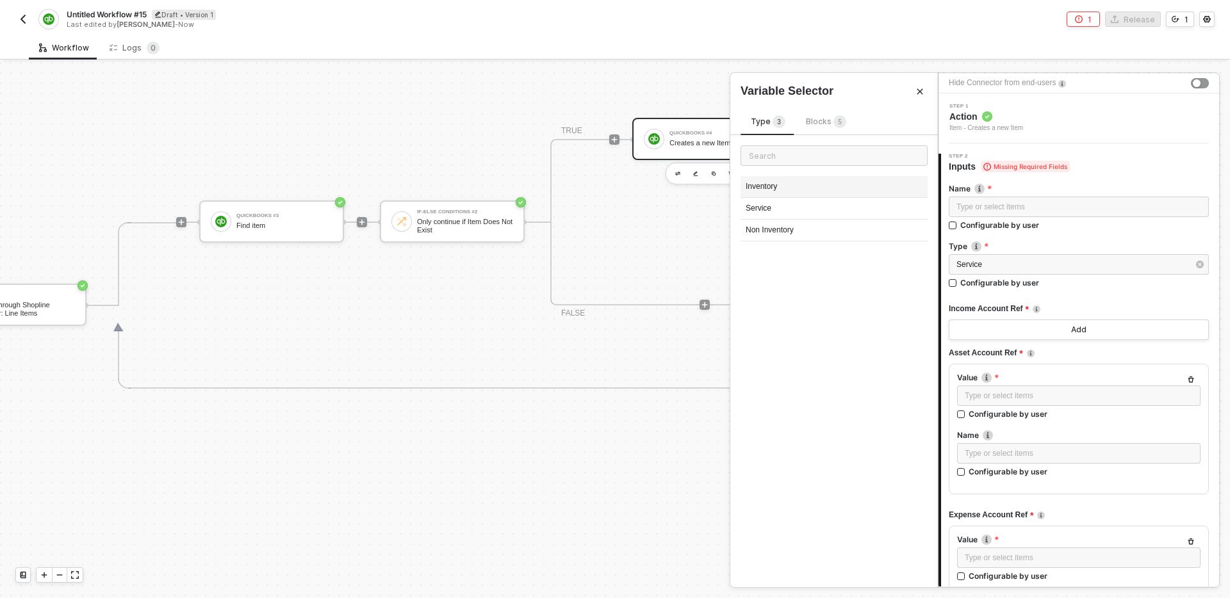
click at [856, 194] on div "Inventory" at bounding box center [833, 187] width 187 height 22
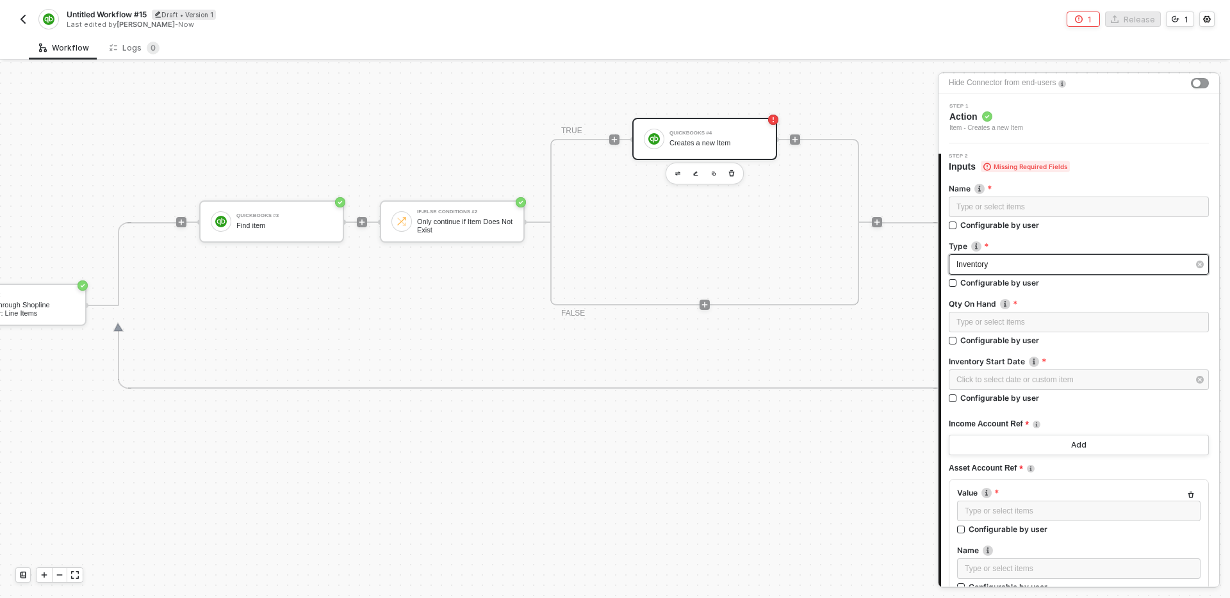
click at [1061, 268] on div "Inventory" at bounding box center [1072, 265] width 232 height 12
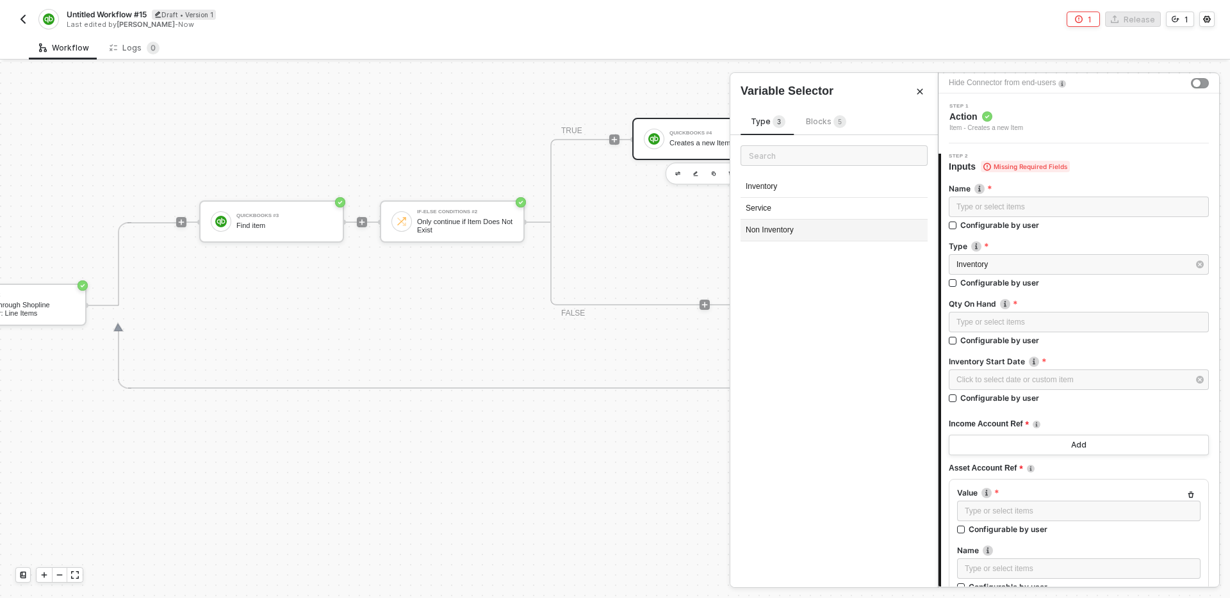
click at [808, 238] on div "Non Inventory" at bounding box center [833, 231] width 187 height 22
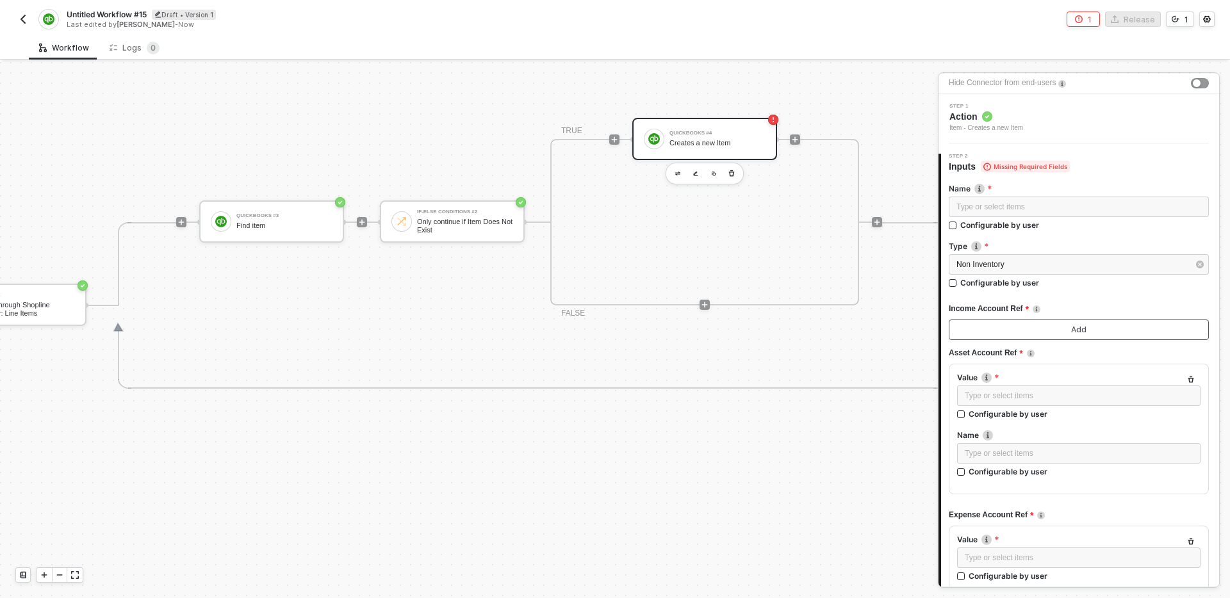
click at [1077, 331] on div "Add" at bounding box center [1078, 330] width 15 height 10
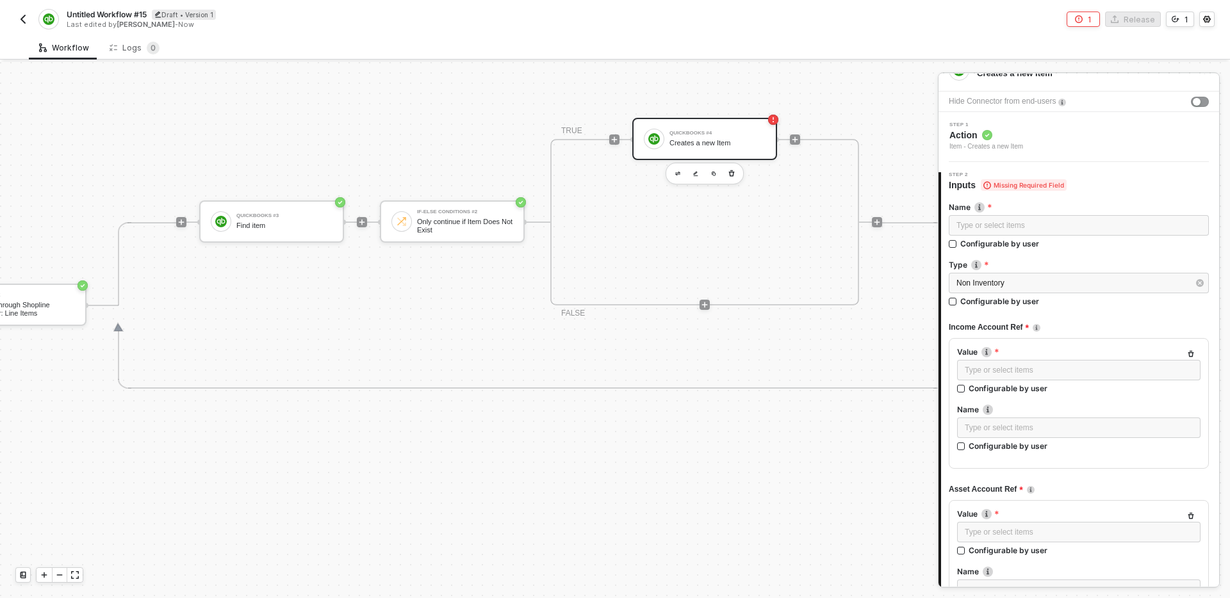
scroll to position [22, 0]
click at [1063, 233] on div "Type or select items ﻿" at bounding box center [1079, 227] width 260 height 20
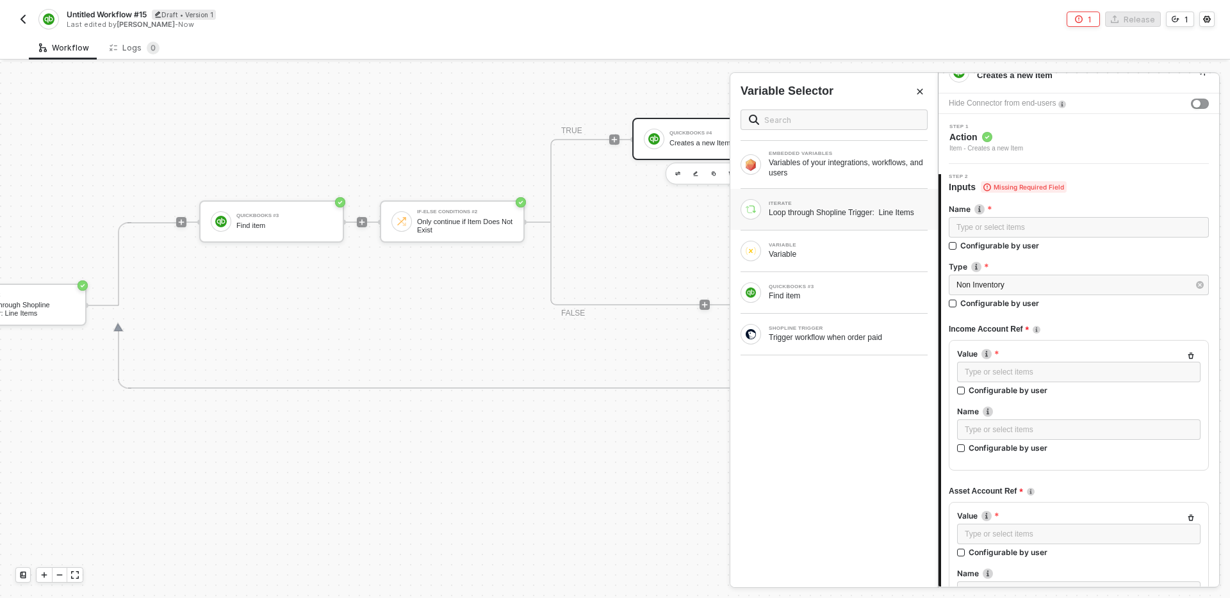
click at [874, 213] on div "Loop through Shopline Trigger: Line Items" at bounding box center [848, 213] width 159 height 10
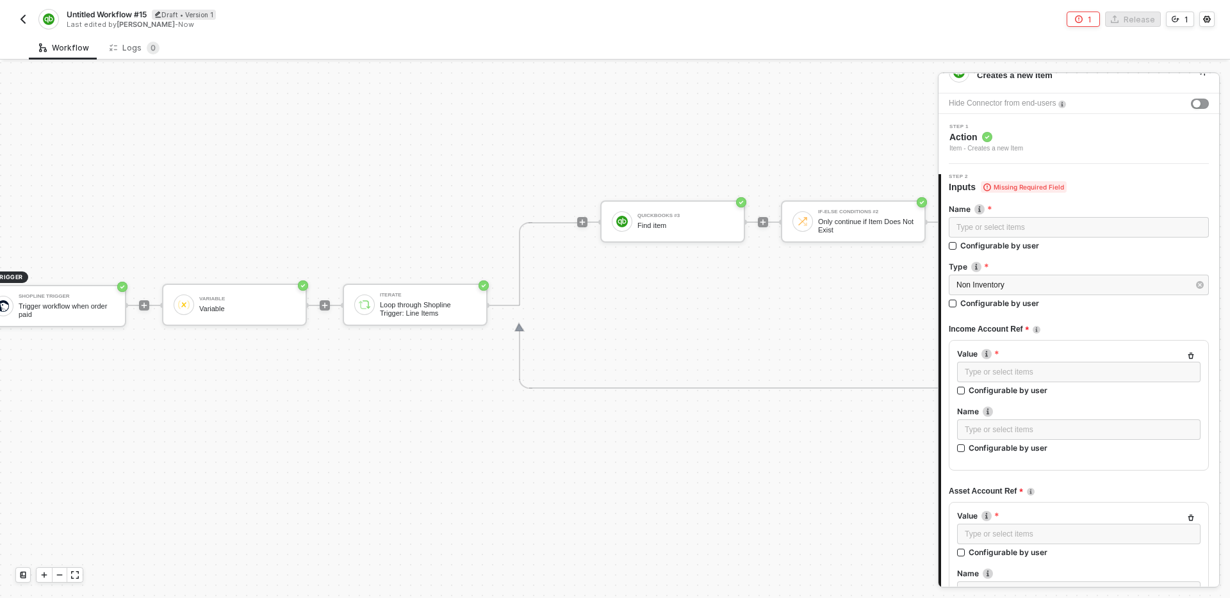
scroll to position [536, 0]
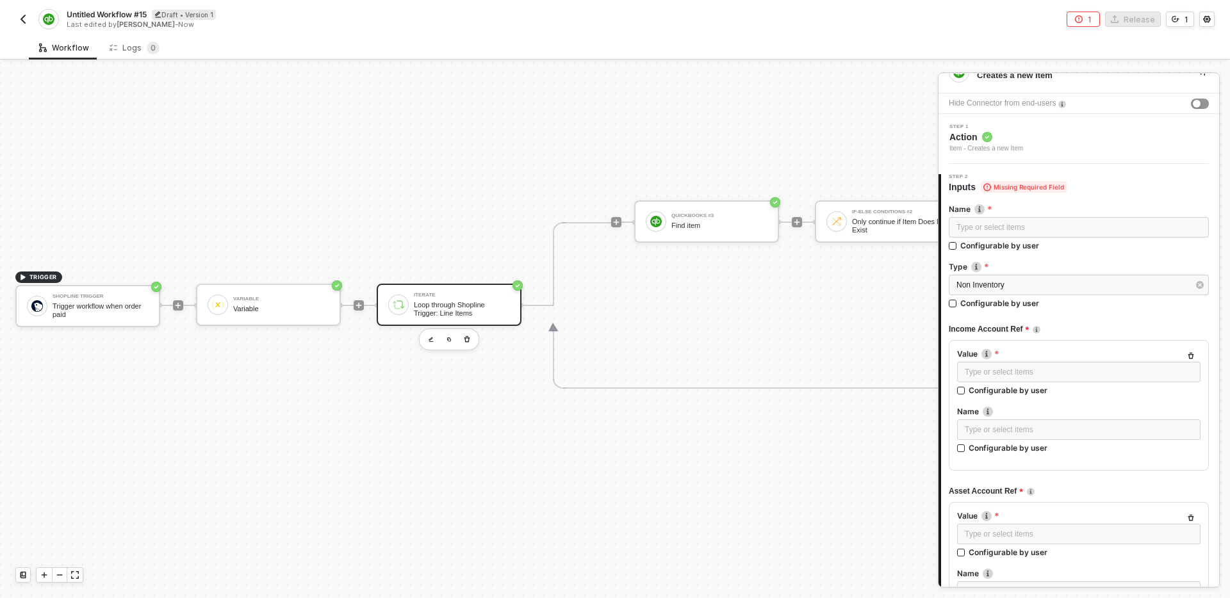
click at [429, 313] on div "Loop through Shopline Trigger: Line Items" at bounding box center [462, 309] width 96 height 16
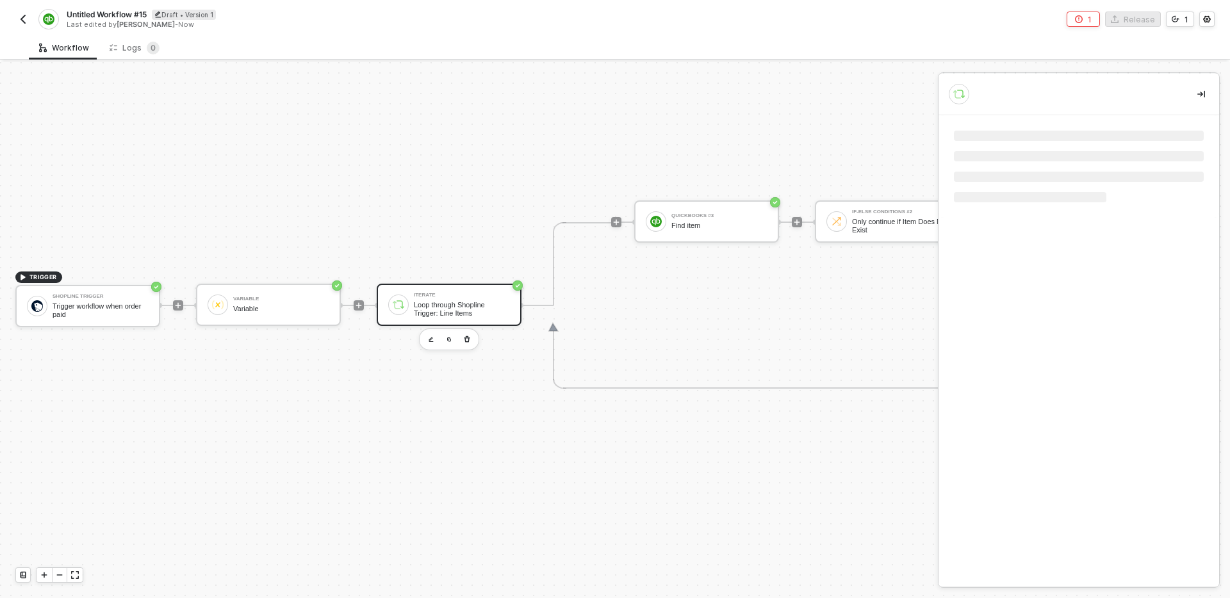
scroll to position [0, 0]
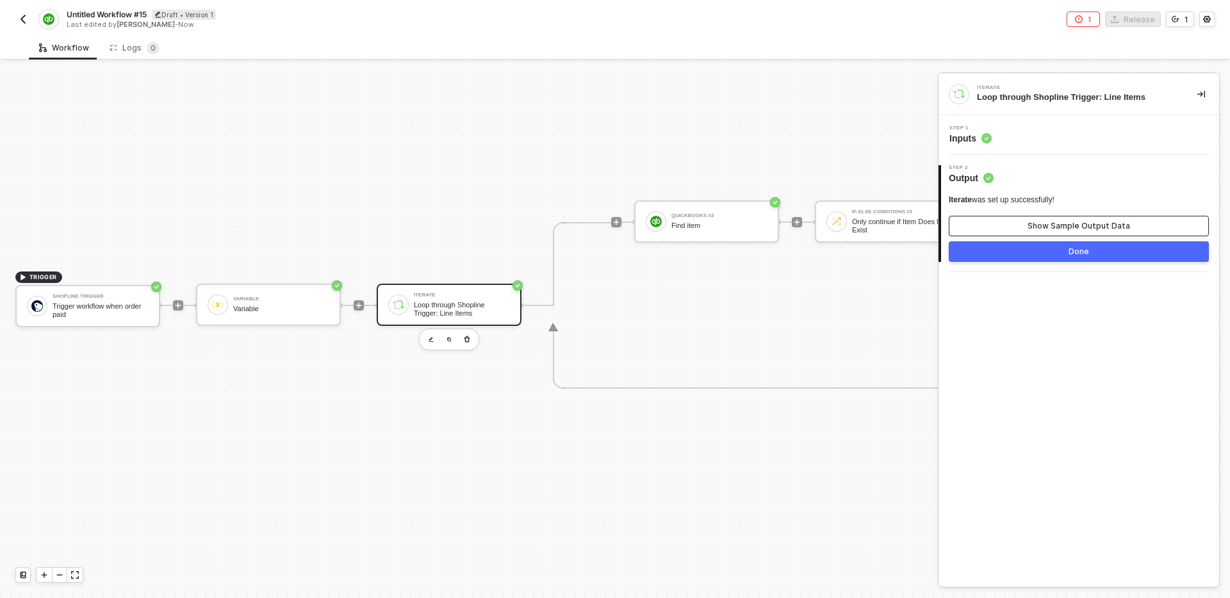
click at [1019, 223] on button "Show Sample Output Data" at bounding box center [1079, 226] width 260 height 20
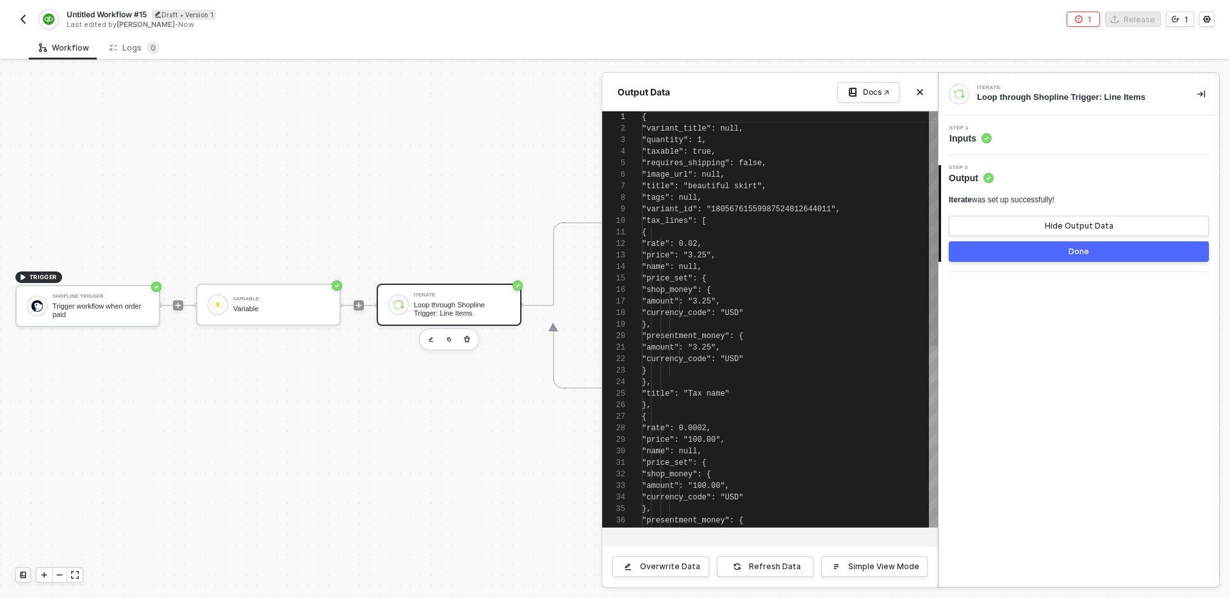
scroll to position [115, 0]
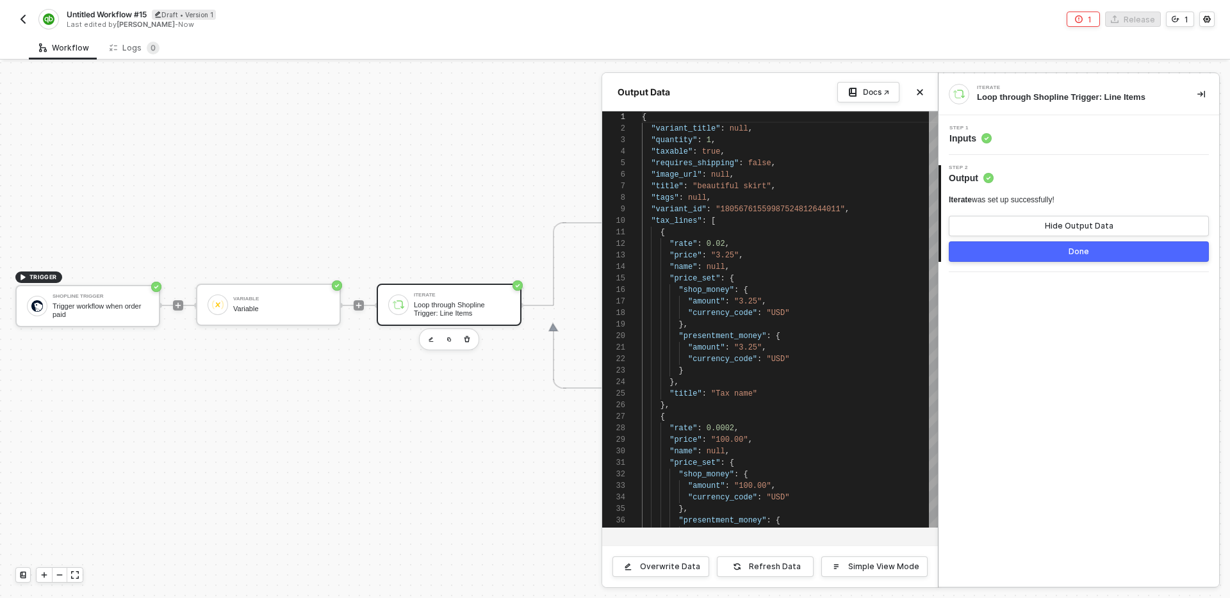
click at [106, 311] on div at bounding box center [615, 330] width 1230 height 536
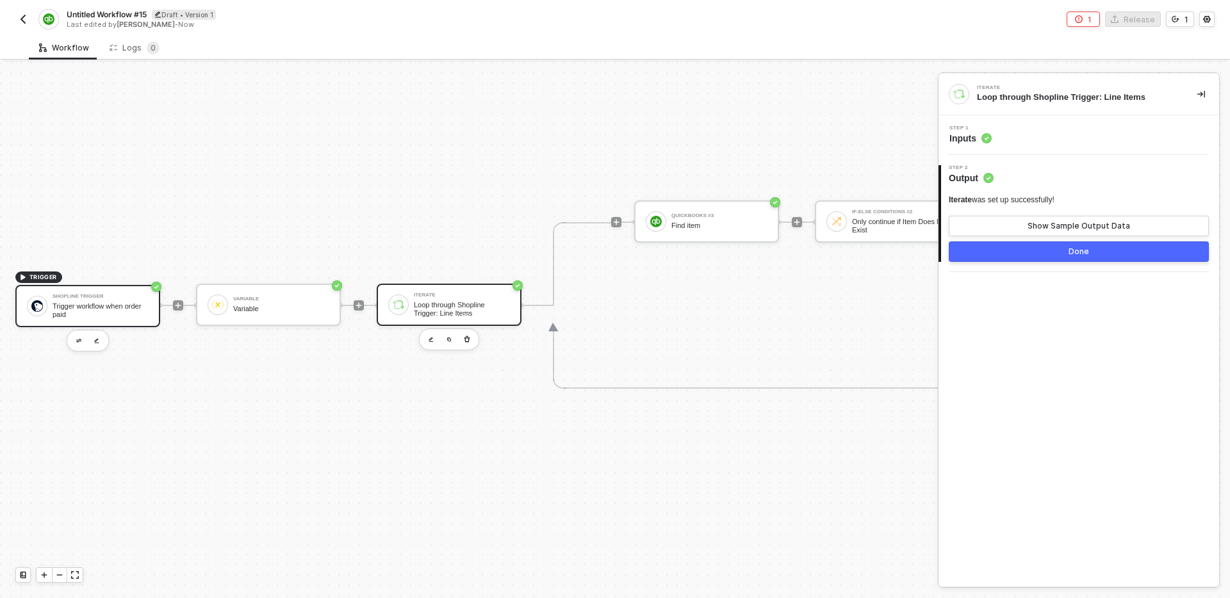
click at [126, 310] on div "Trigger workflow when order paid" at bounding box center [101, 310] width 96 height 16
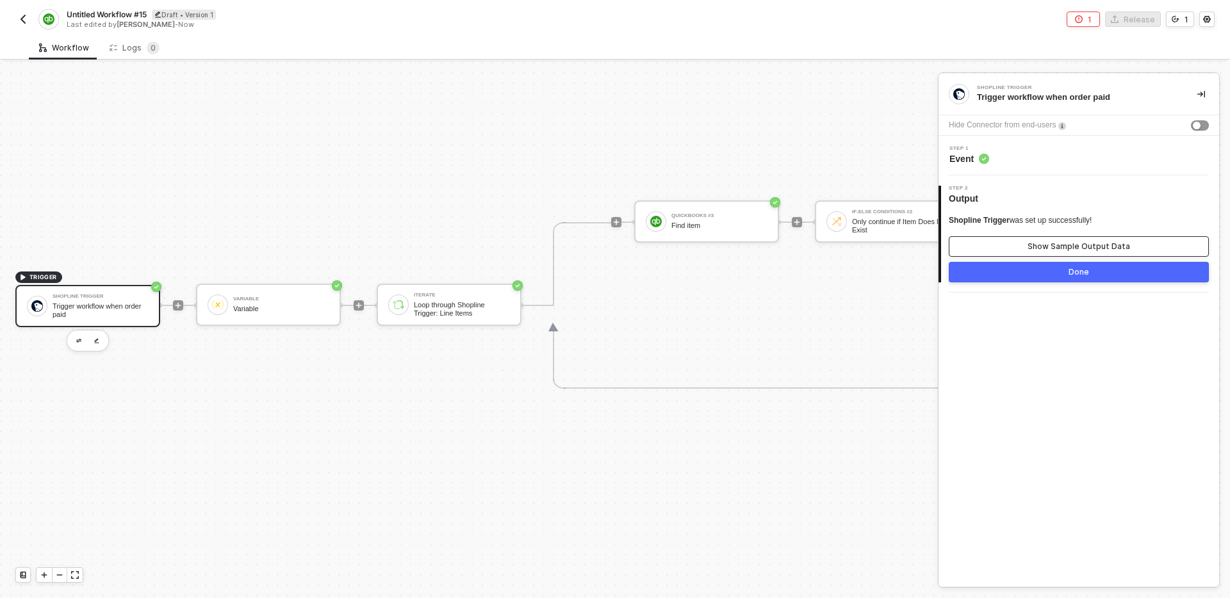
click at [1015, 246] on button "Show Sample Output Data" at bounding box center [1079, 246] width 260 height 20
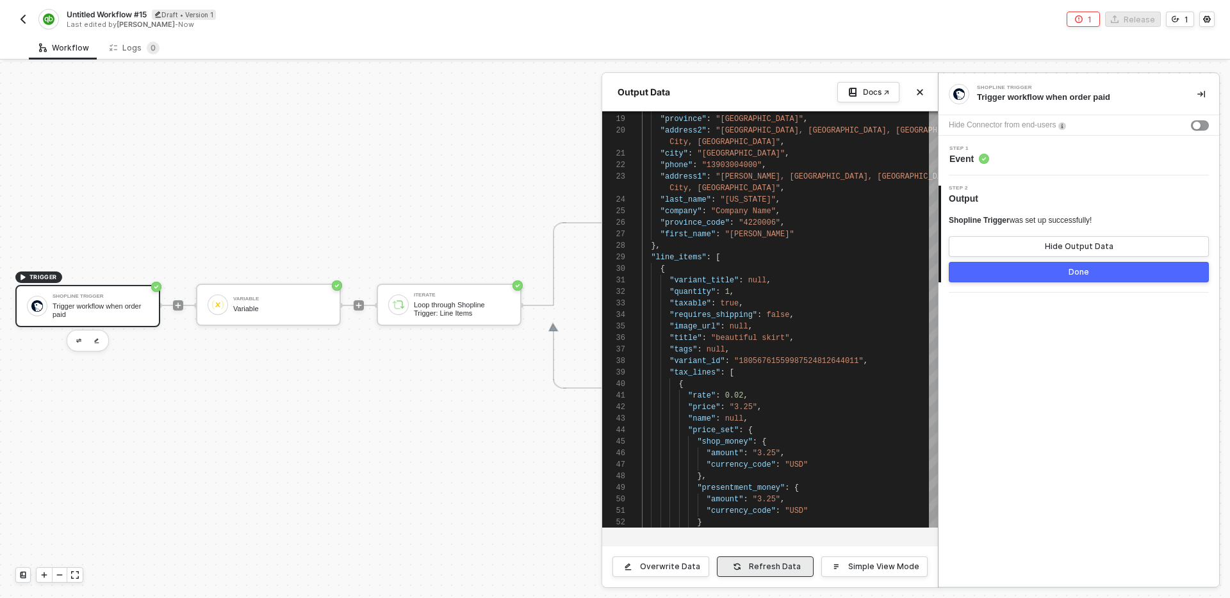
click at [744, 573] on span "button" at bounding box center [736, 566] width 13 height 13
click at [750, 567] on button "Refresh Data" at bounding box center [765, 567] width 97 height 20
type textarea ""line_items": [ { "variant_title": null, "quantity": 1, "taxable": true, "requi…"
click at [752, 282] on div "18 19 20 21 22 23 24 25 26 27 28 29 30 31 32 33 34 35 36 37 38 39 40 41 42 43 4…" at bounding box center [770, 319] width 336 height 416
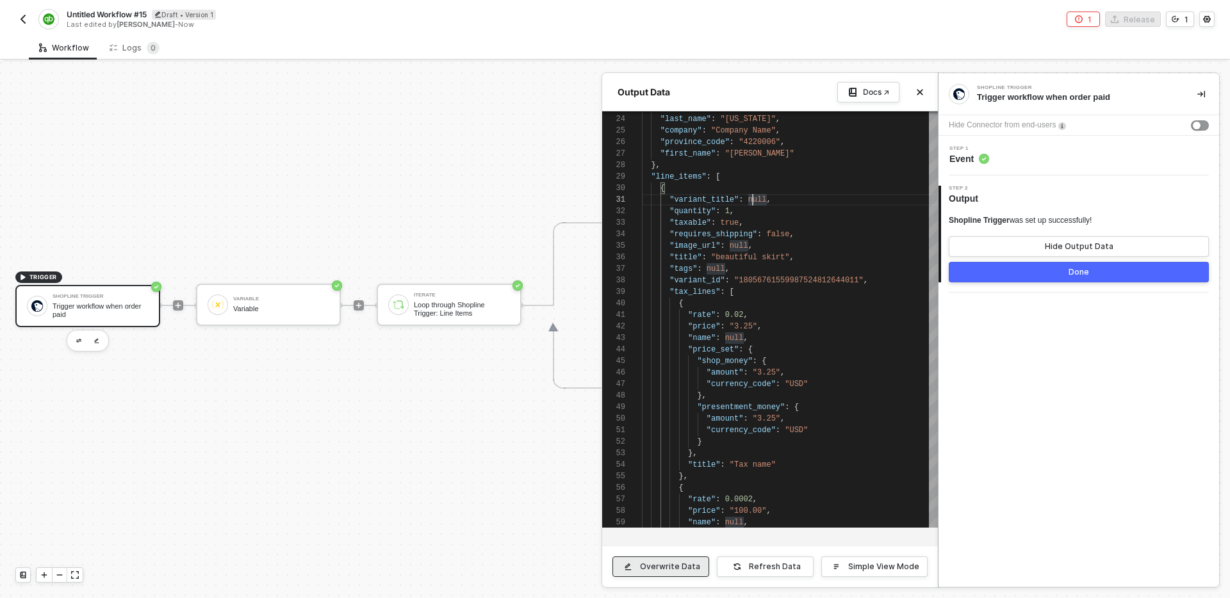
click at [680, 566] on div "Overwrite Data" at bounding box center [670, 567] width 60 height 10
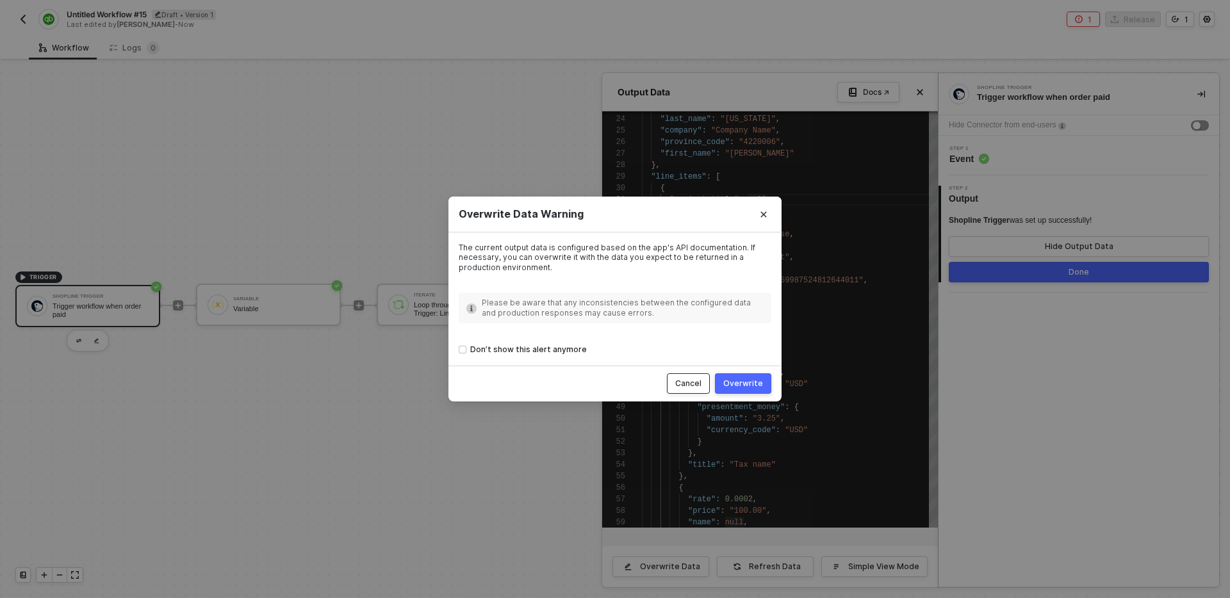
click at [691, 384] on div "Cancel" at bounding box center [688, 384] width 26 height 10
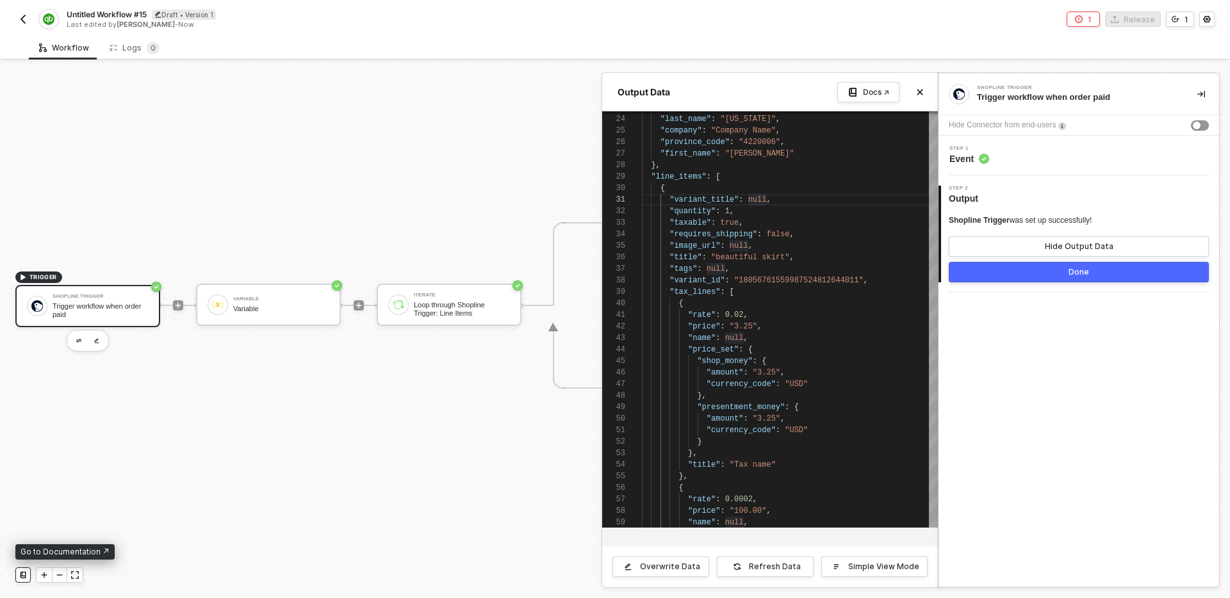
click at [22, 570] on div at bounding box center [22, 574] width 15 height 15
click at [923, 92] on icon "icon-close" at bounding box center [920, 92] width 8 height 8
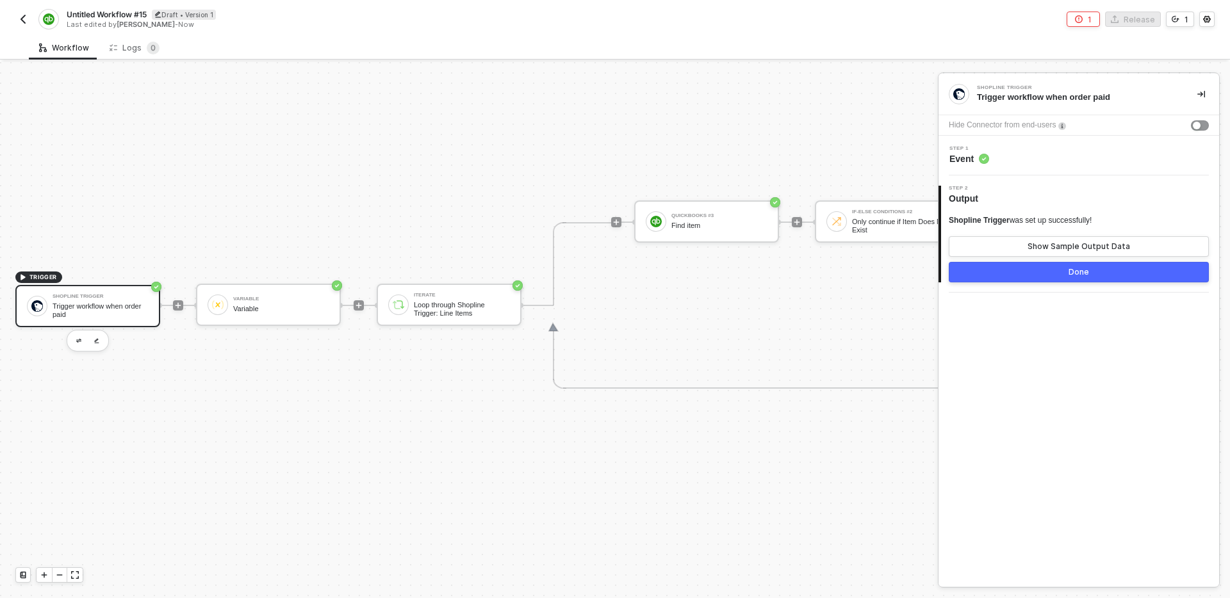
click at [453, 373] on div "TRIGGER Shopline Trigger Trigger workflow when order paid Variable Variable Ite…" at bounding box center [1050, 305] width 2100 height 1559
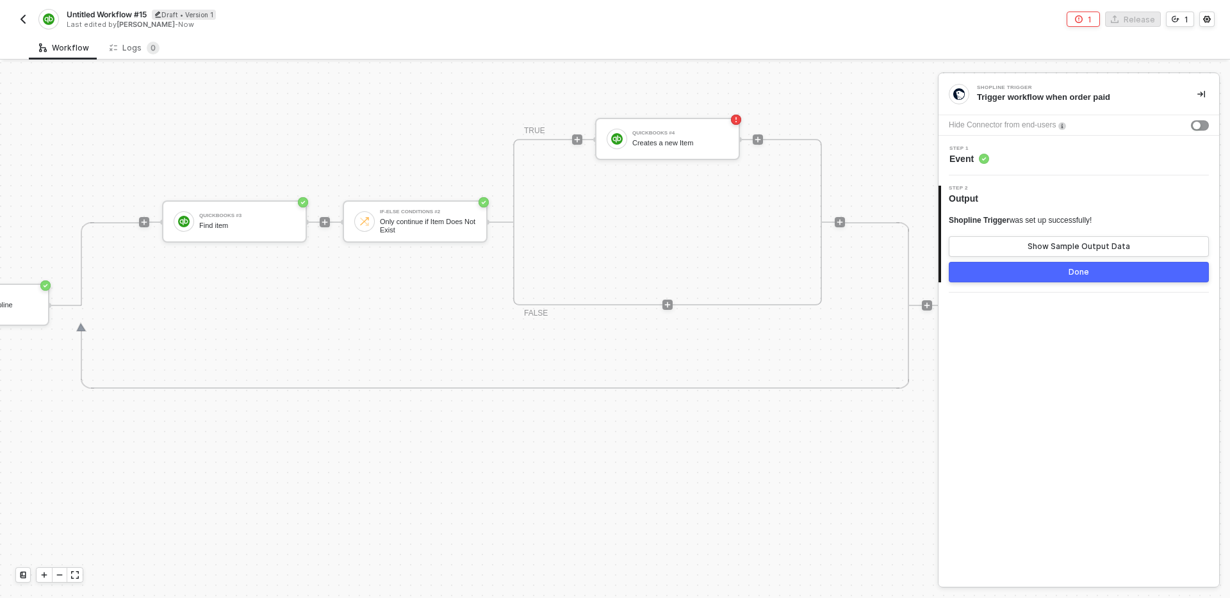
scroll to position [536, 475]
click at [676, 136] on div "QuickBooks #4 Creates a new Item" at bounding box center [678, 139] width 96 height 24
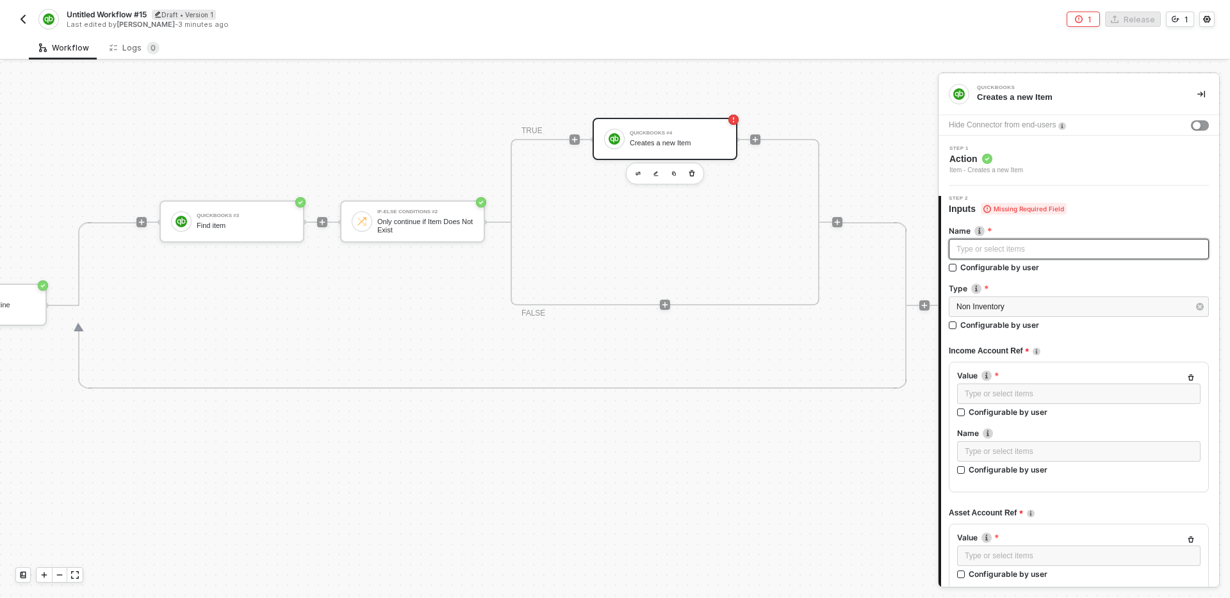
click at [1059, 240] on div "Type or select items ﻿" at bounding box center [1079, 249] width 260 height 20
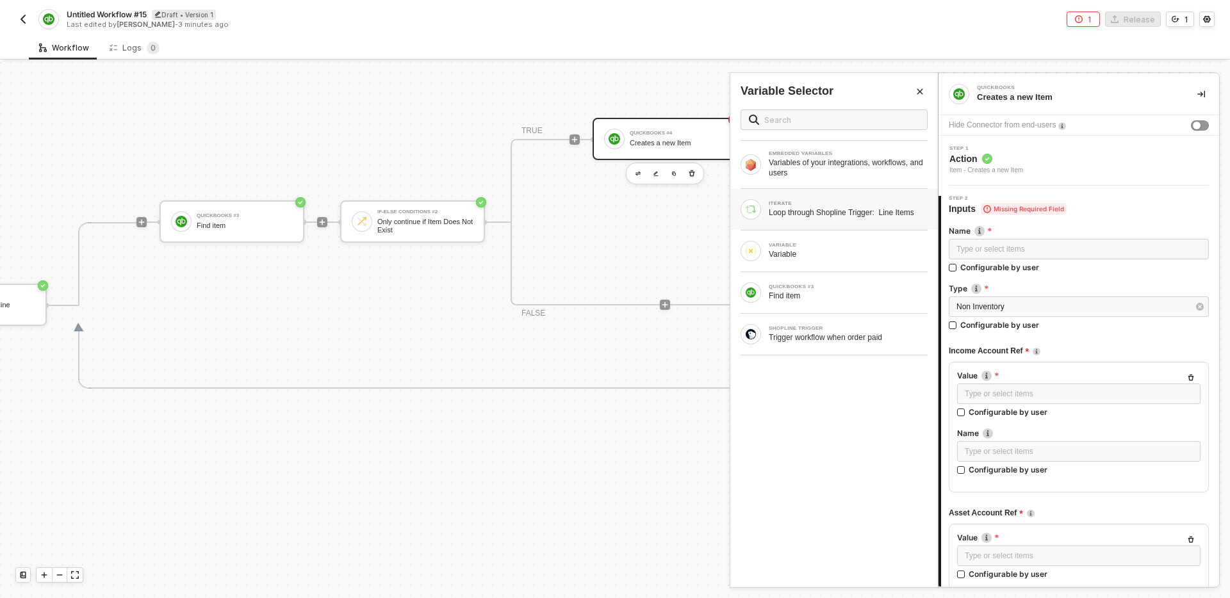
click at [844, 213] on div "Loop through Shopline Trigger: Line Items" at bounding box center [848, 213] width 159 height 10
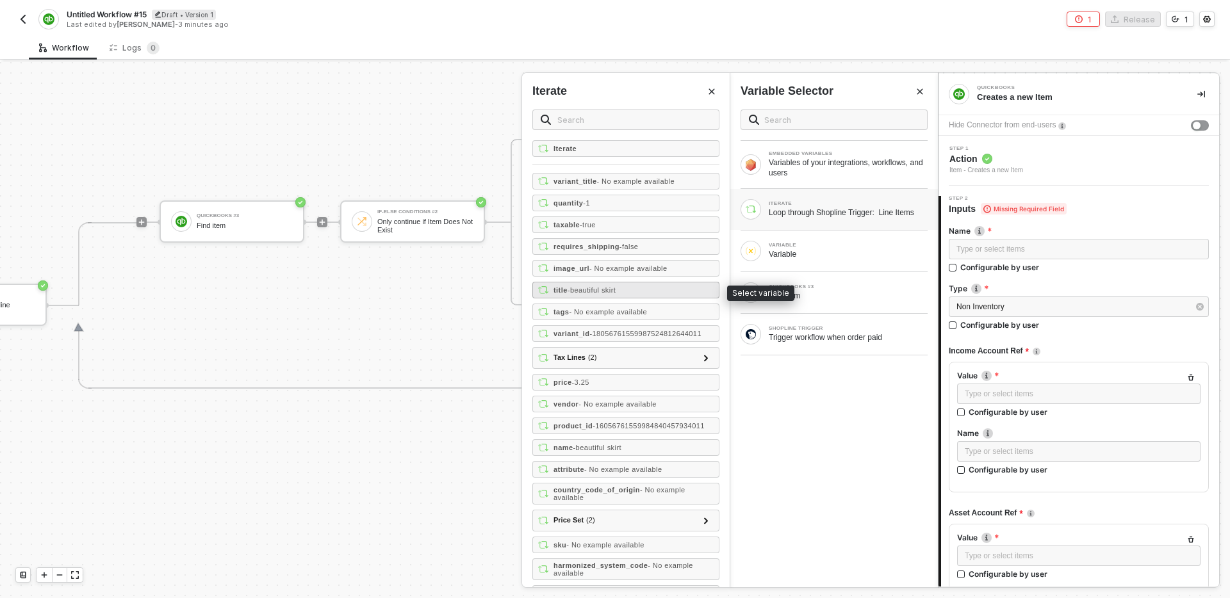
click at [641, 294] on div "title - beautiful skirt" at bounding box center [625, 290] width 187 height 17
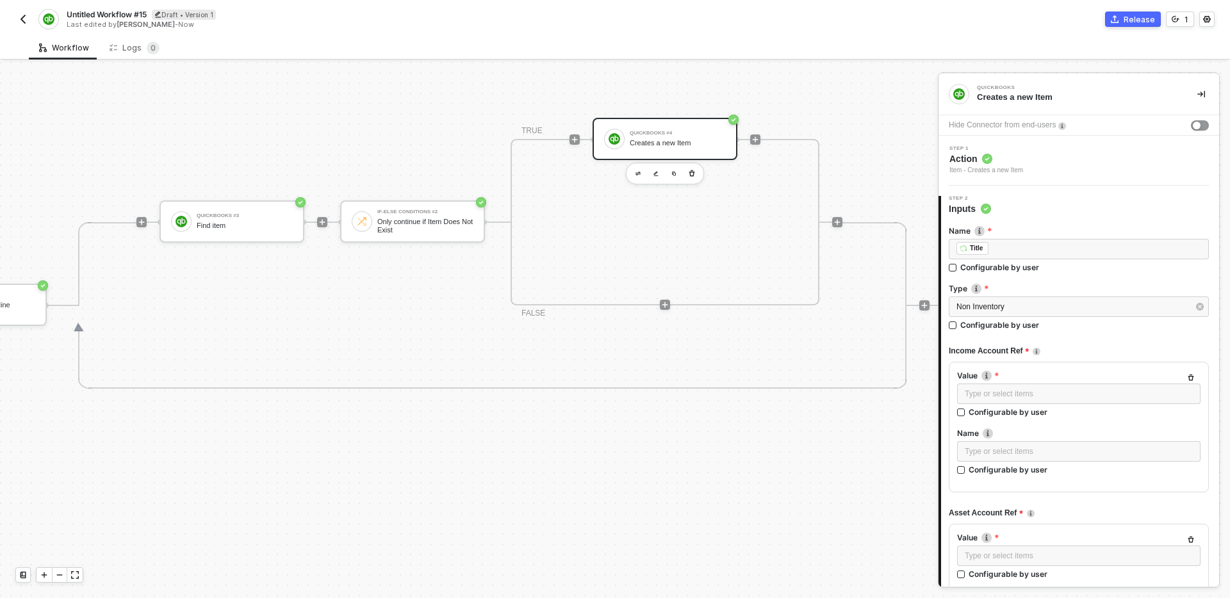
click at [1101, 285] on label "Type Classification that specifies the use of this item" at bounding box center [1079, 288] width 260 height 11
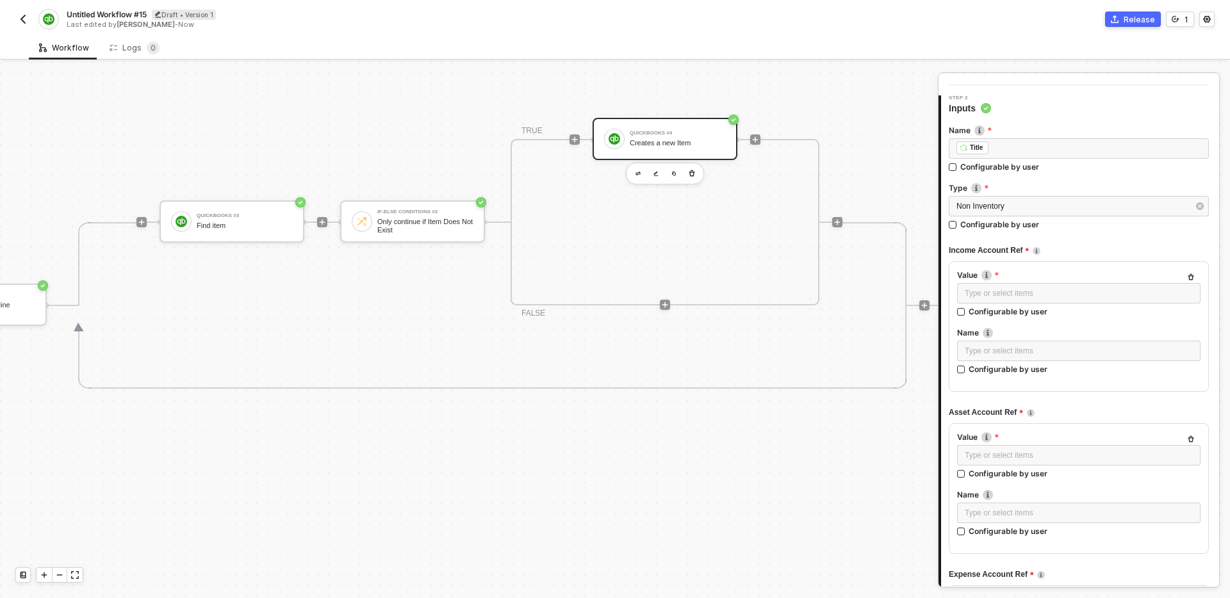
scroll to position [104, 0]
click at [1038, 292] on div "Type or select items ﻿" at bounding box center [1079, 290] width 228 height 12
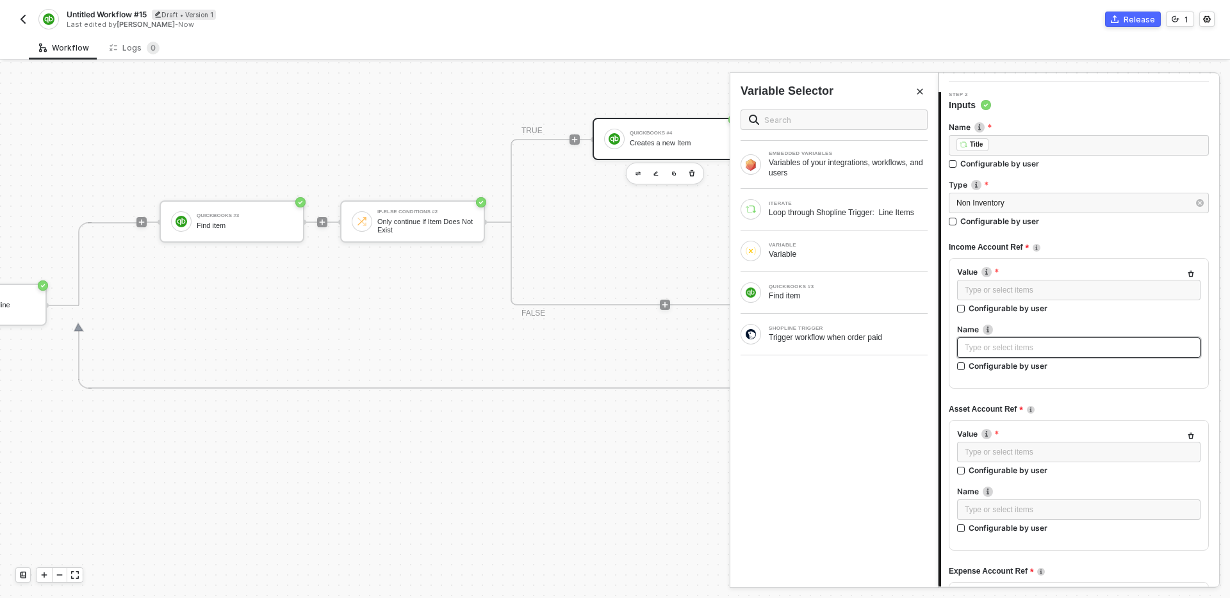
click at [1055, 349] on div "Type or select items ﻿" at bounding box center [1079, 348] width 228 height 12
click at [1065, 288] on div "Type or select items ﻿" at bounding box center [1079, 290] width 228 height 12
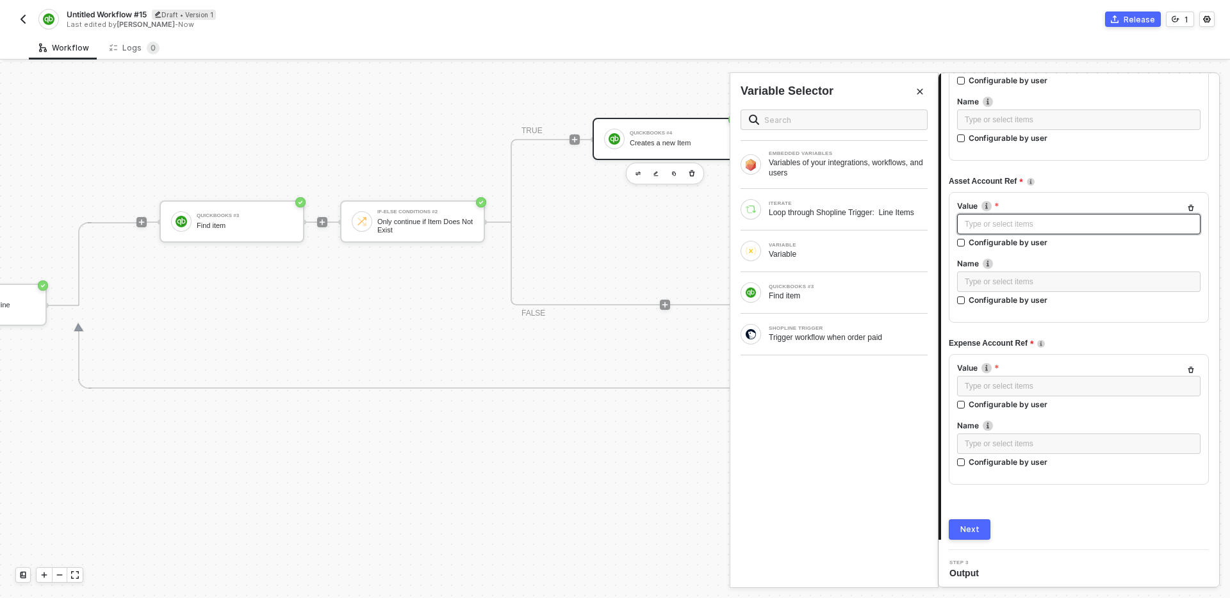
scroll to position [335, 0]
click at [981, 524] on button "Next" at bounding box center [970, 526] width 42 height 20
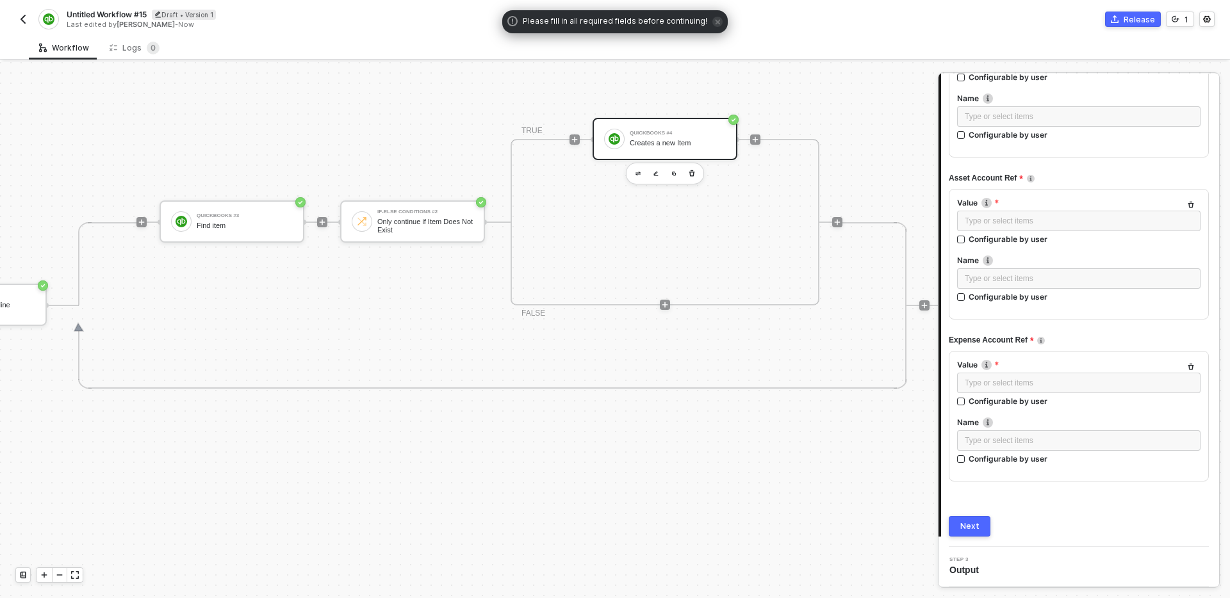
click at [1064, 493] on div "Name ﻿ ﻿ Title ﻿ Configurable by user Type Classification that specifies the us…" at bounding box center [1079, 208] width 260 height 657
click at [874, 430] on div "TRIGGER Shopline Trigger Trigger workflow when order paid Variable Variable Ite…" at bounding box center [575, 305] width 2100 height 1559
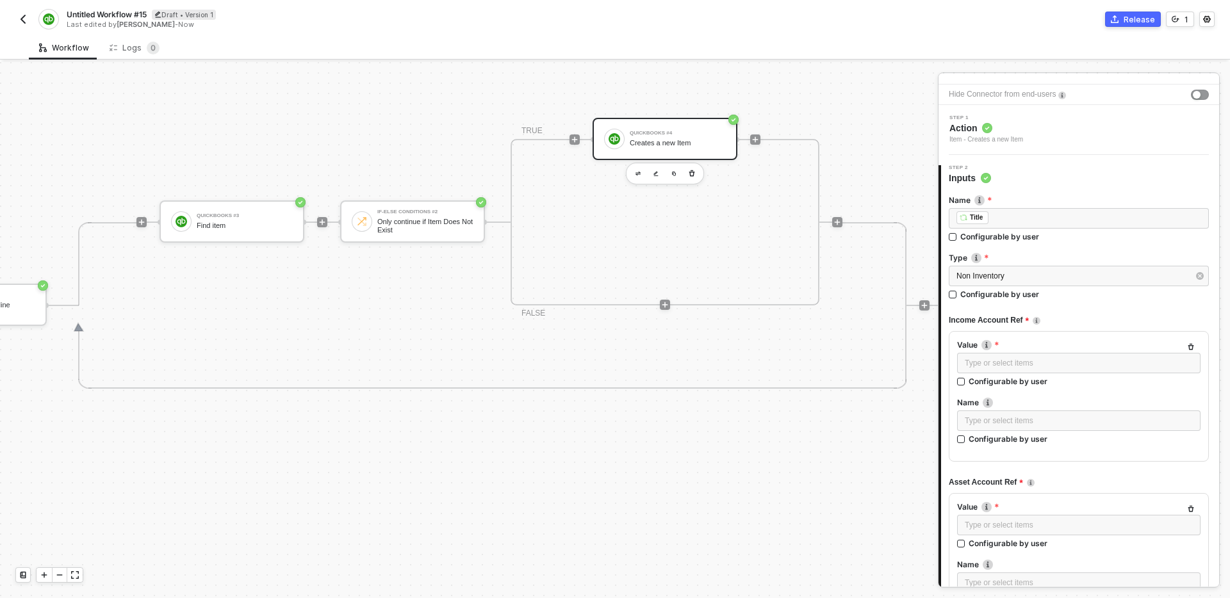
scroll to position [0, 0]
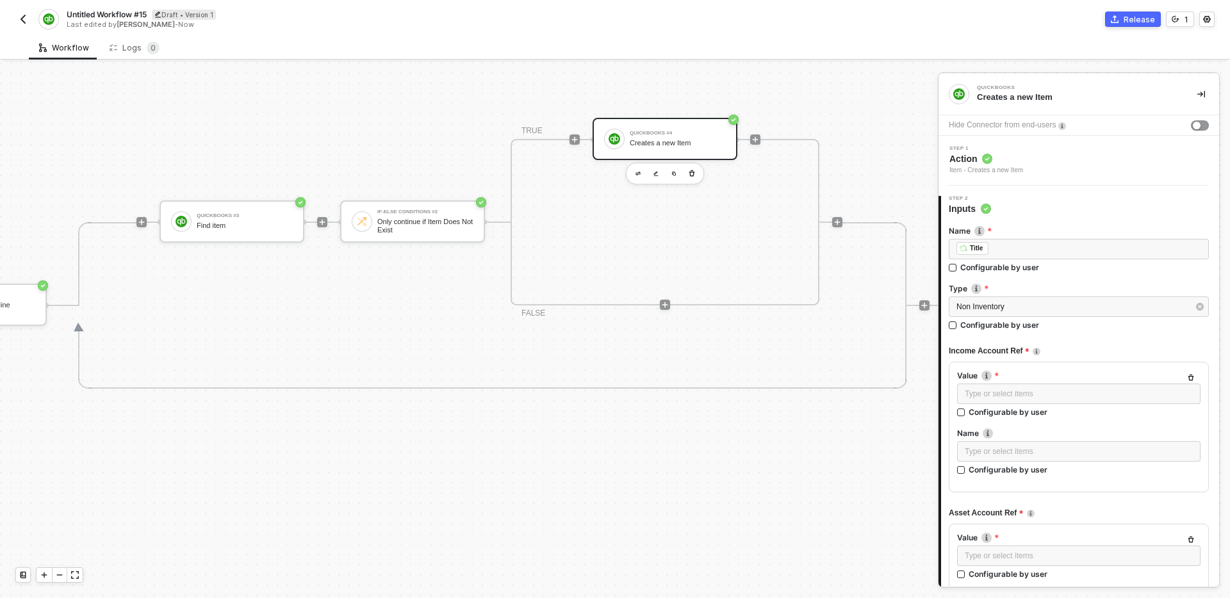
click at [1057, 339] on div at bounding box center [1079, 338] width 260 height 5
click at [1191, 377] on icon "button" at bounding box center [1191, 378] width 8 height 8
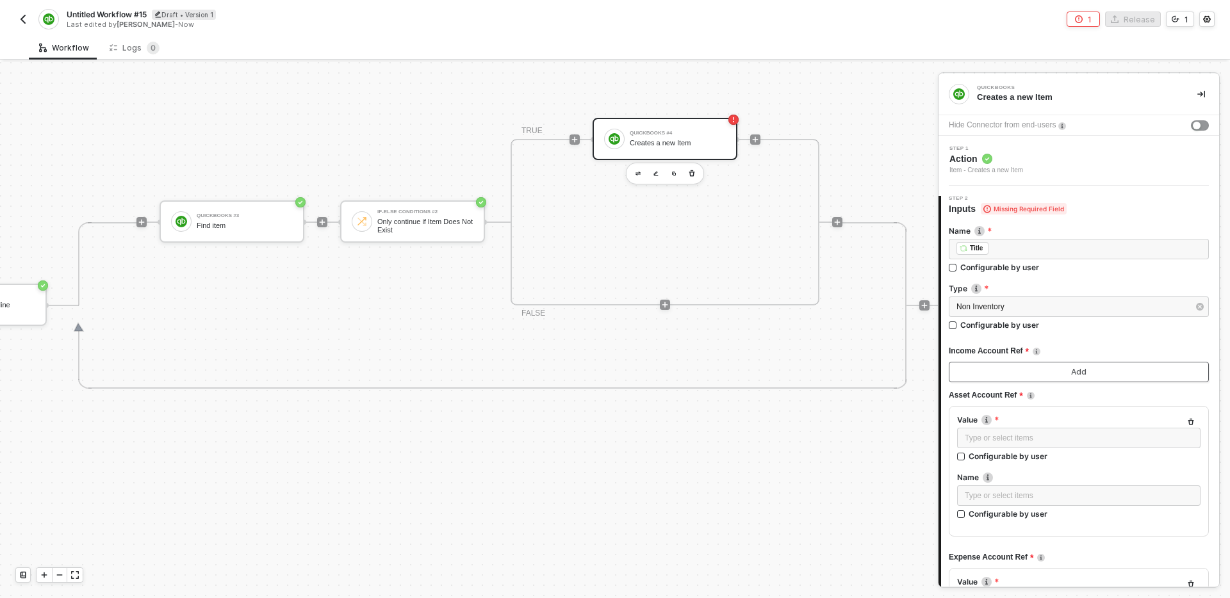
click at [1102, 372] on button "Add" at bounding box center [1079, 372] width 260 height 20
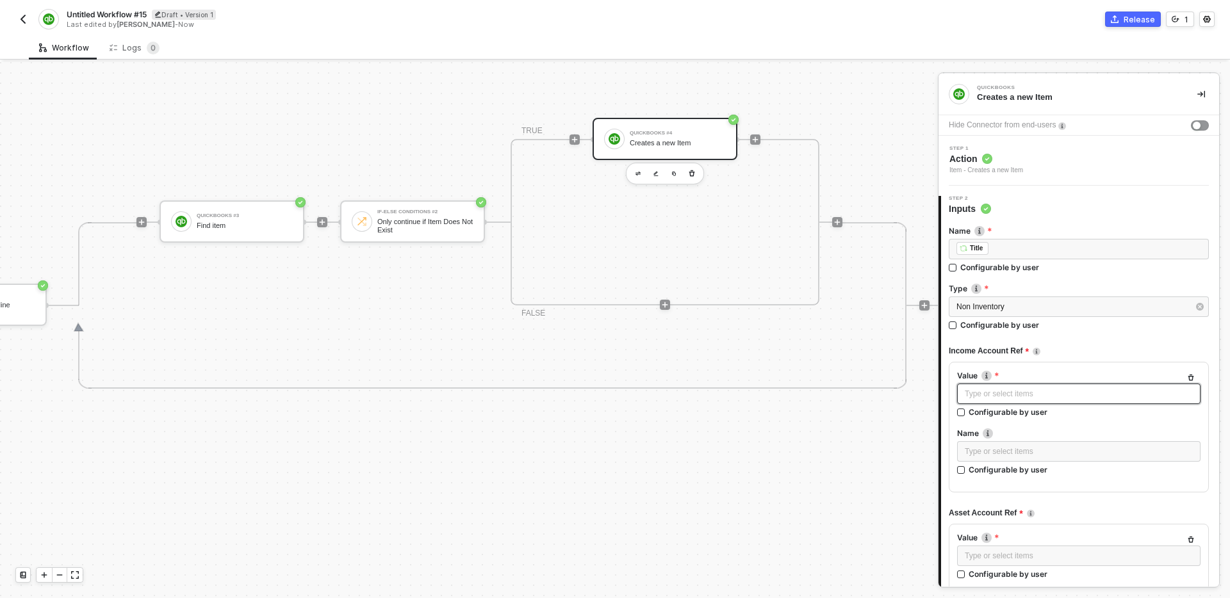
scroll to position [335, 0]
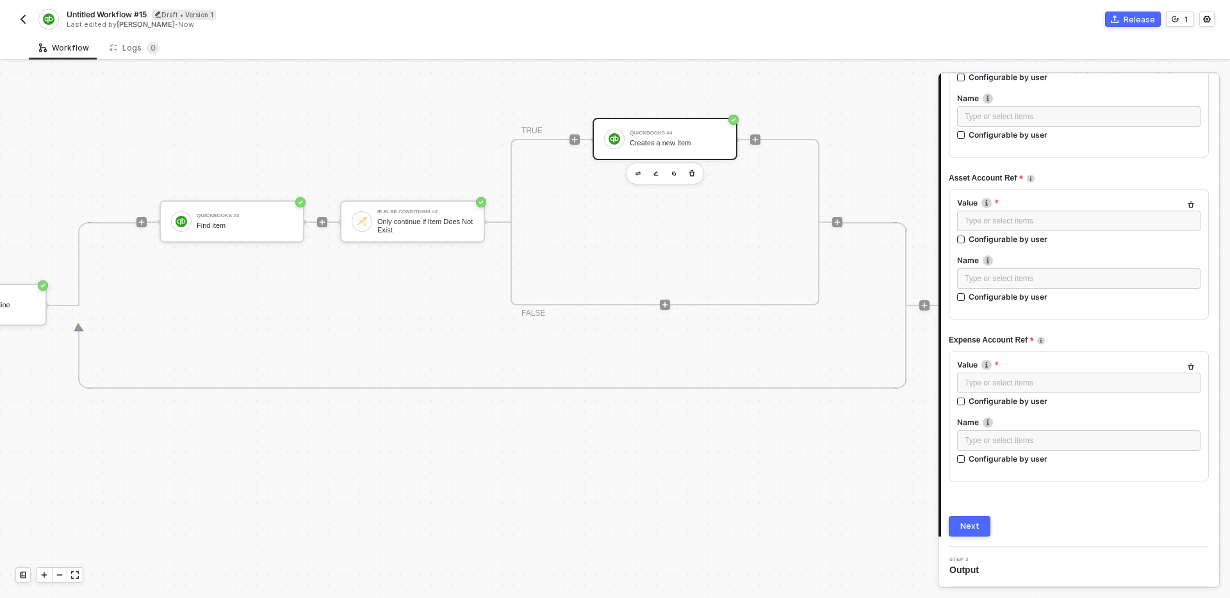
click at [975, 529] on div "Next" at bounding box center [969, 526] width 19 height 10
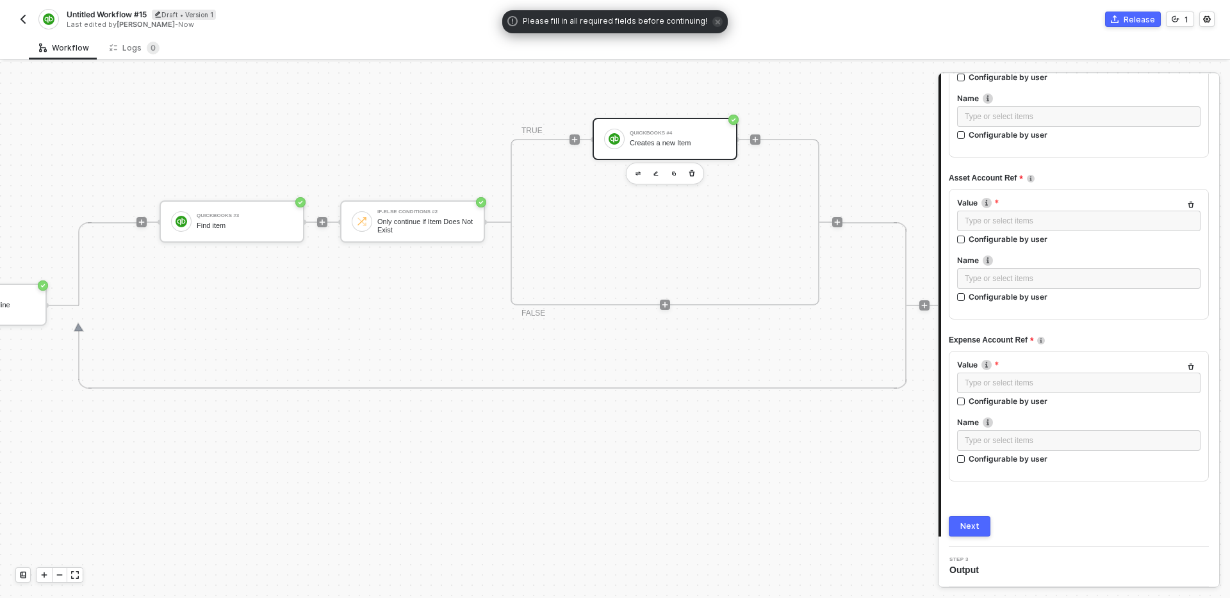
click at [860, 500] on div "TRIGGER Shopline Trigger Trigger workflow when order paid Variable Variable Ite…" at bounding box center [575, 305] width 2100 height 1559
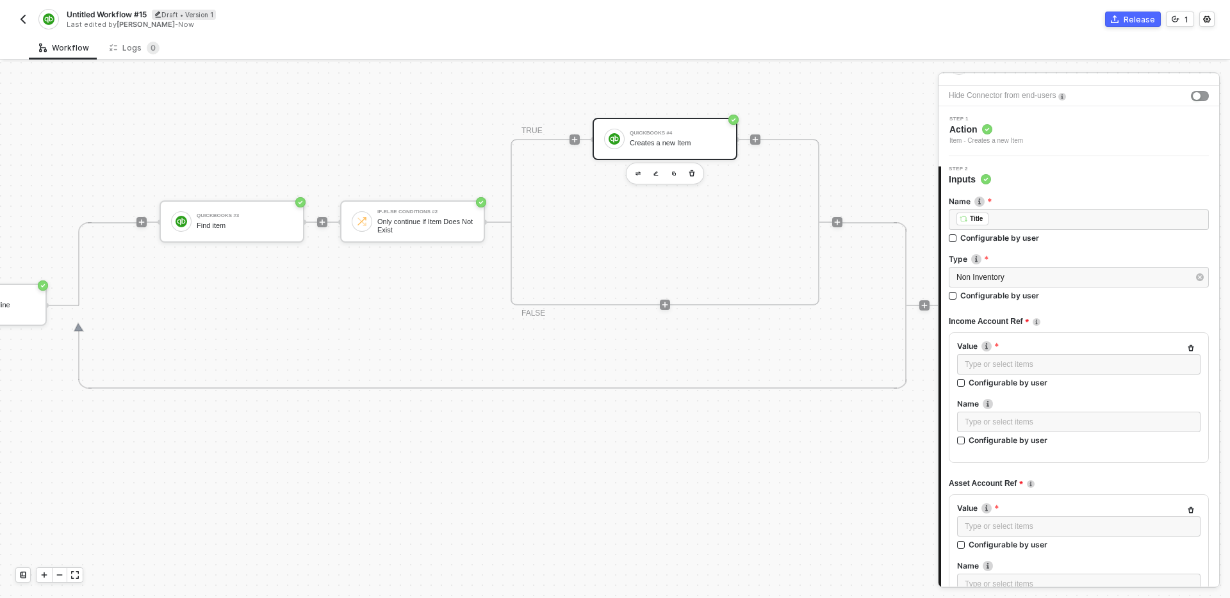
scroll to position [0, 0]
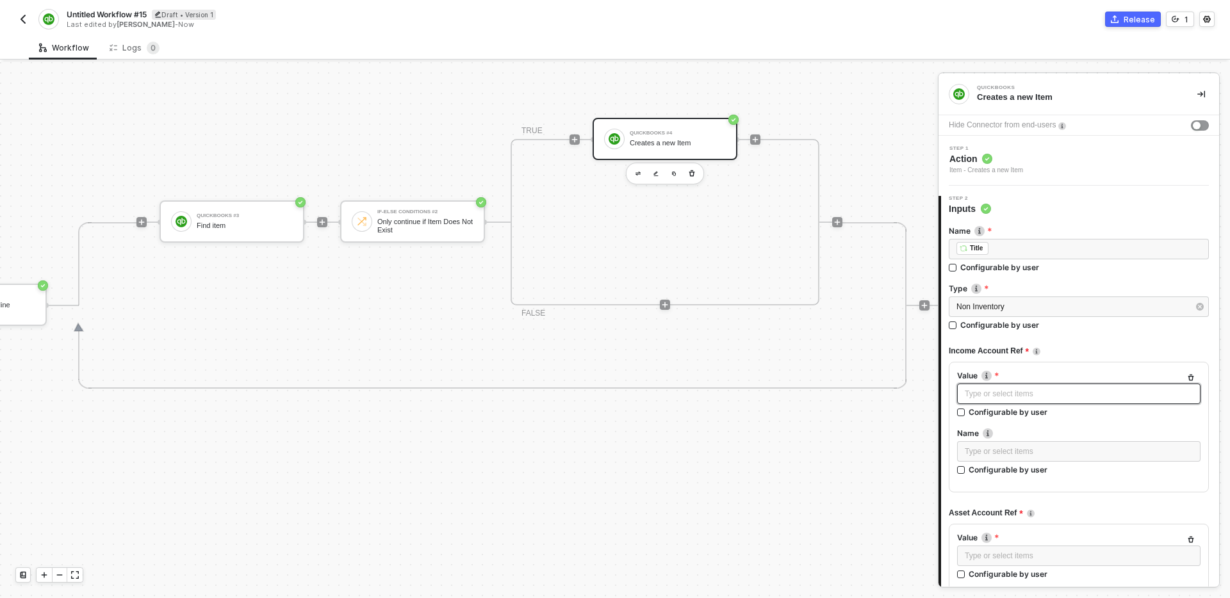
click at [1090, 395] on div "Type or select items ﻿" at bounding box center [1079, 394] width 228 height 12
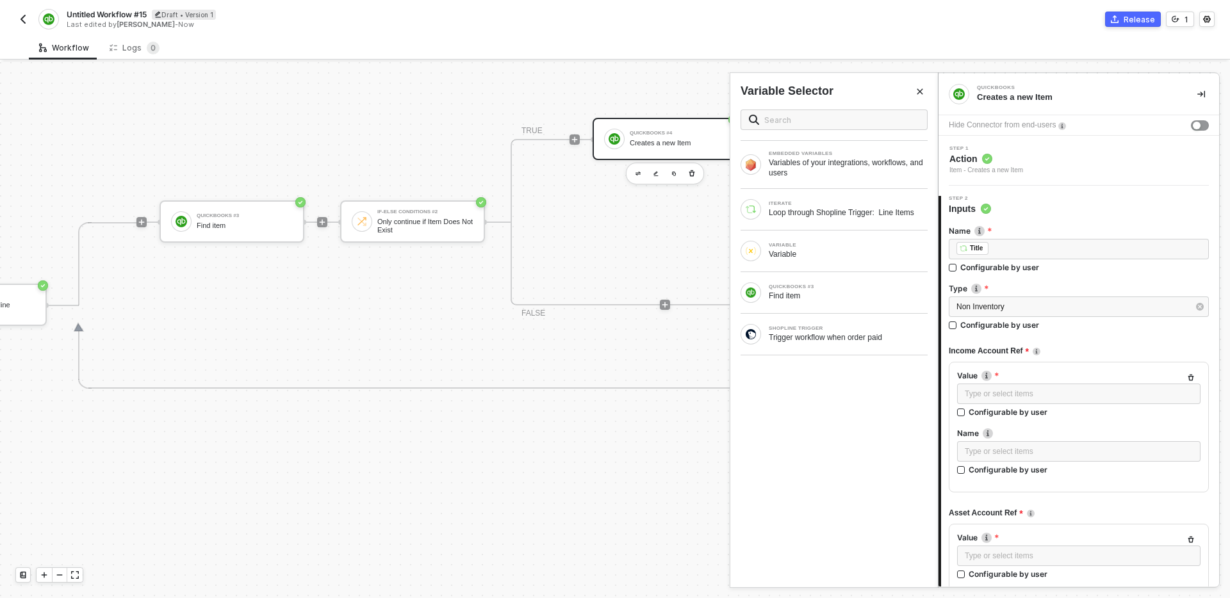
click at [1064, 418] on div "Type or select items ﻿ Configurable by user" at bounding box center [1078, 403] width 243 height 39
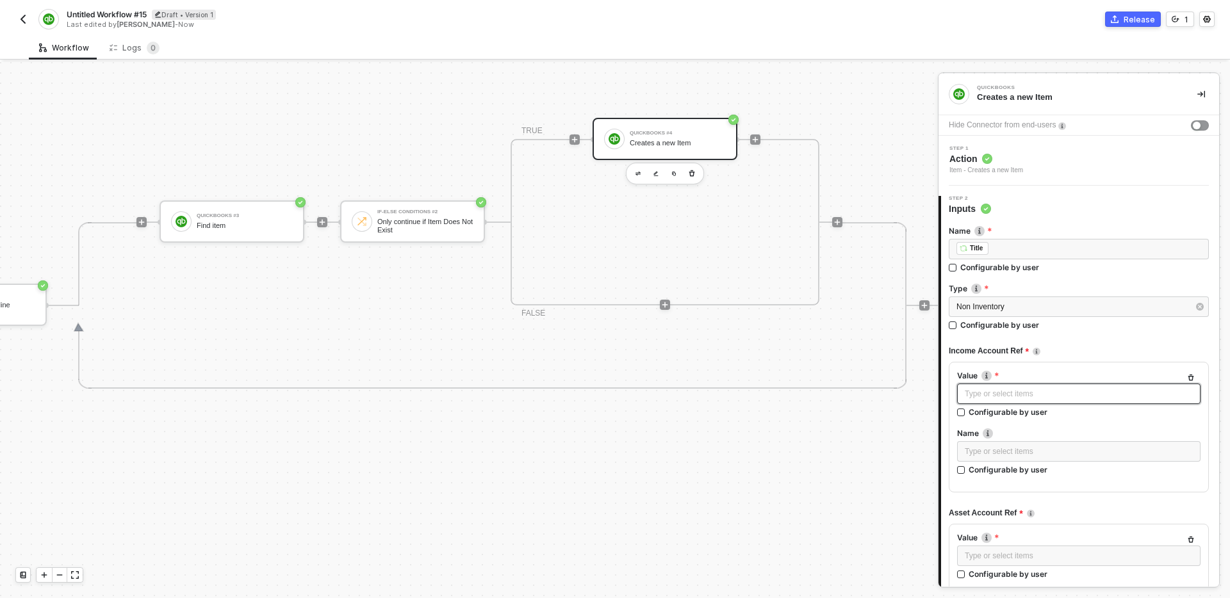
click at [1068, 395] on div "Type or select items ﻿" at bounding box center [1079, 394] width 228 height 12
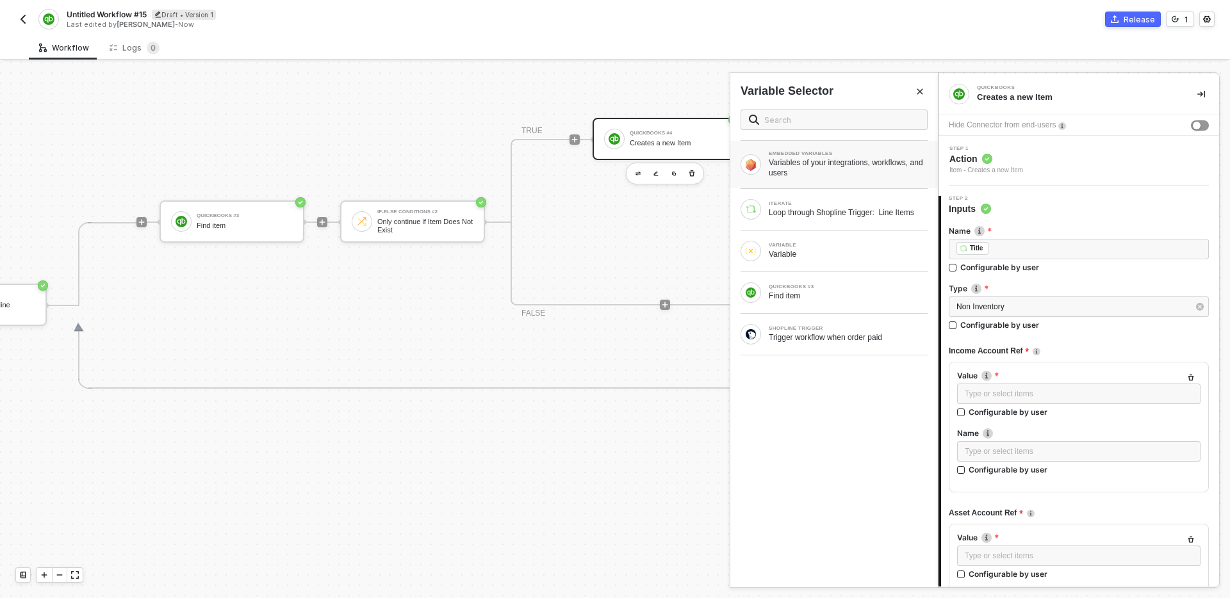
click at [847, 168] on div "Variables of your integrations, workflows, and users" at bounding box center [848, 168] width 159 height 20
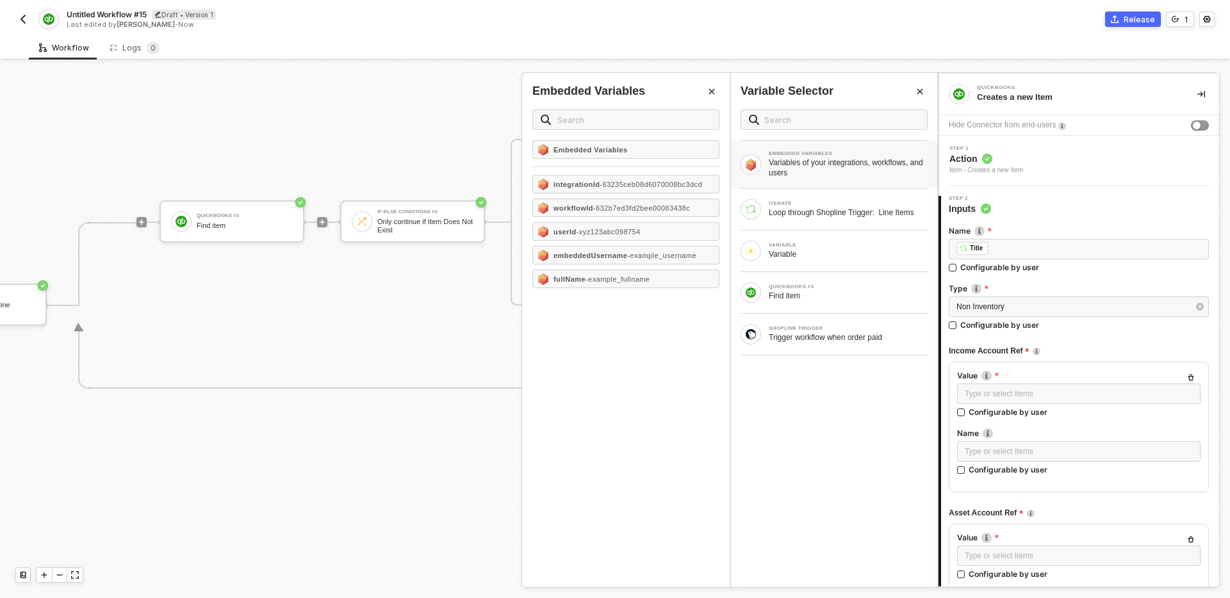
click at [714, 88] on icon "Close" at bounding box center [712, 92] width 8 height 8
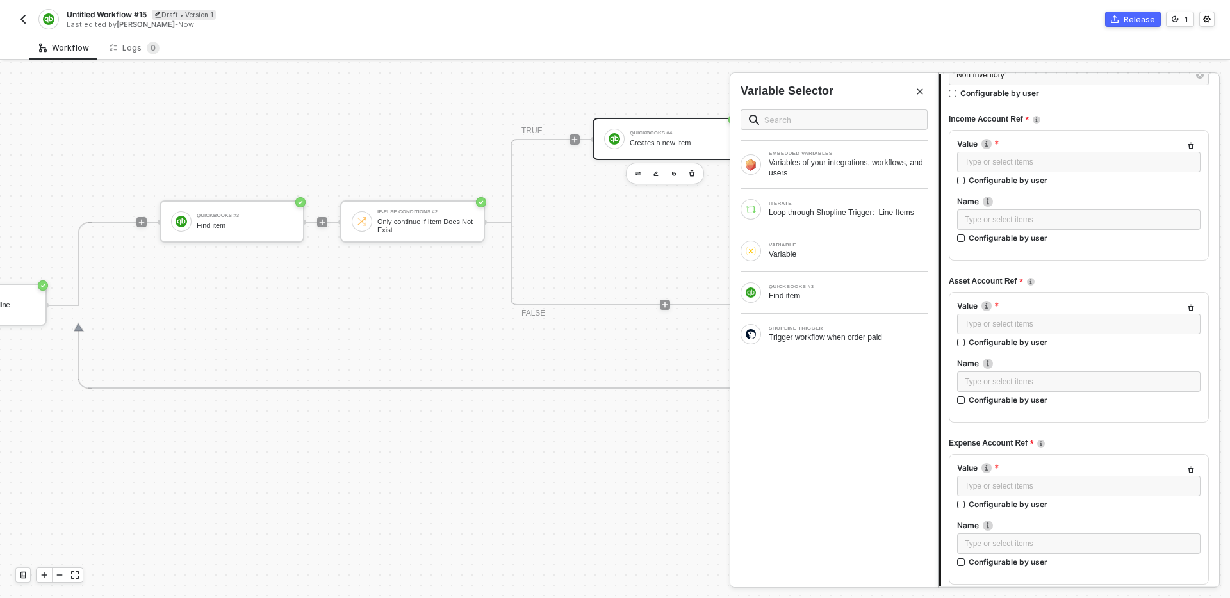
scroll to position [251, 0]
